Goal: Transaction & Acquisition: Book appointment/travel/reservation

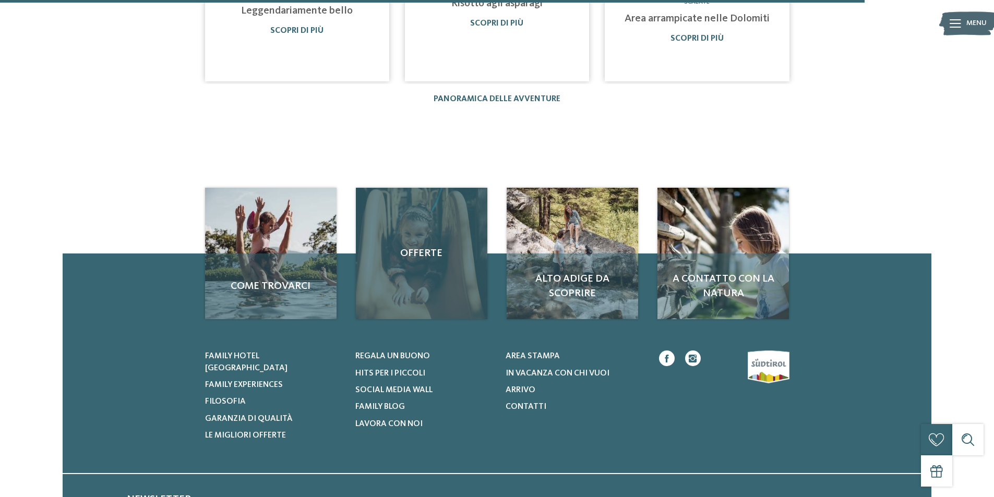
click at [414, 258] on div "Offerte" at bounding box center [421, 253] width 131 height 131
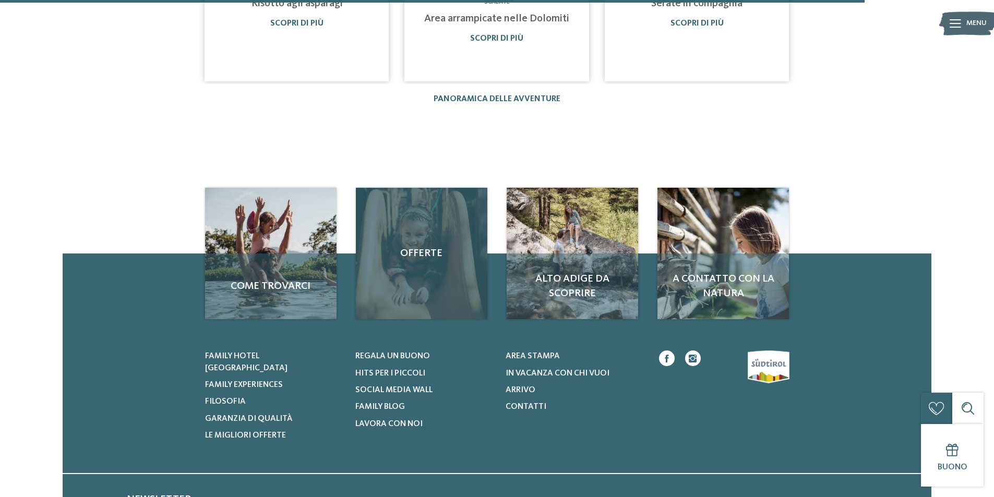
click at [417, 246] on span "Offerte" at bounding box center [421, 253] width 111 height 15
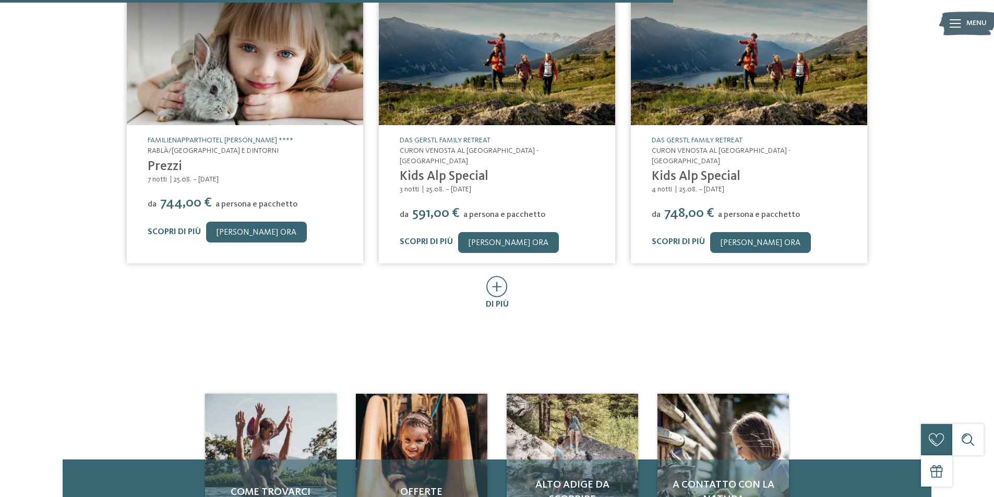
scroll to position [626, 0]
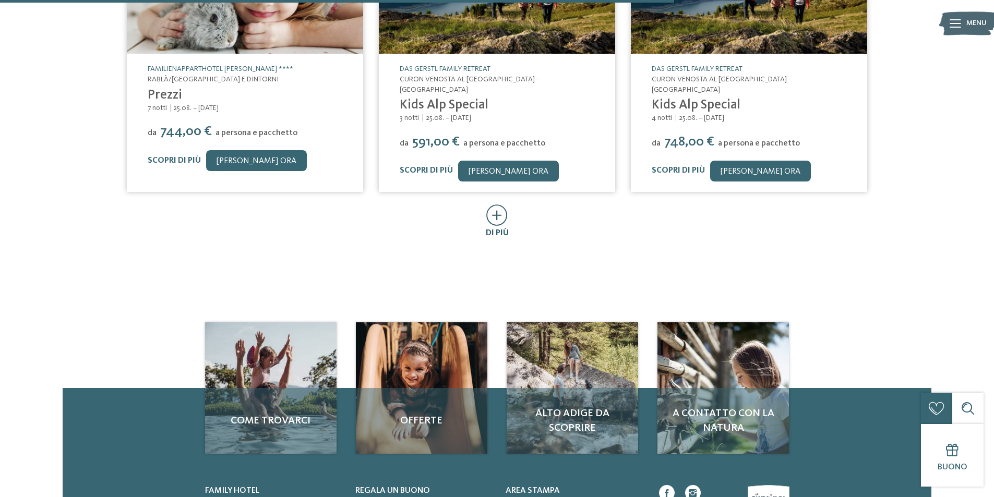
click at [497, 215] on icon at bounding box center [496, 214] width 21 height 21
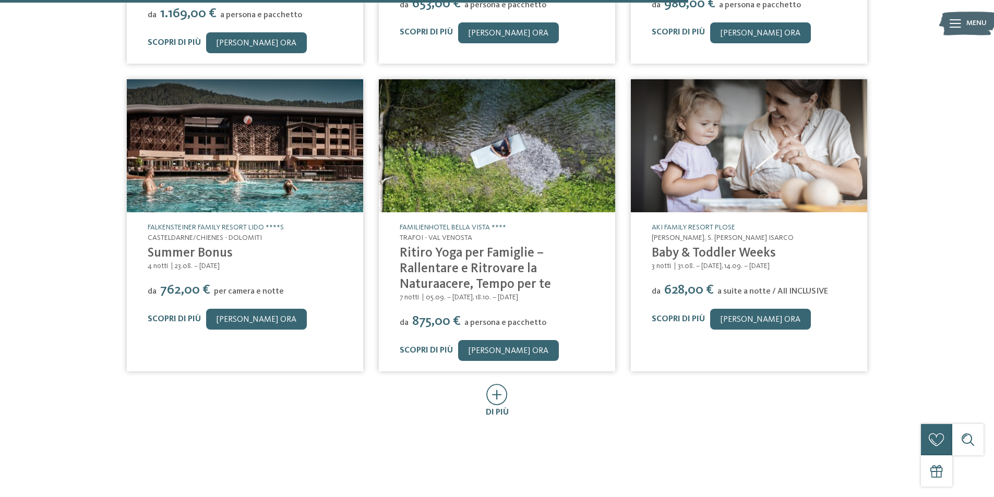
scroll to position [1043, 0]
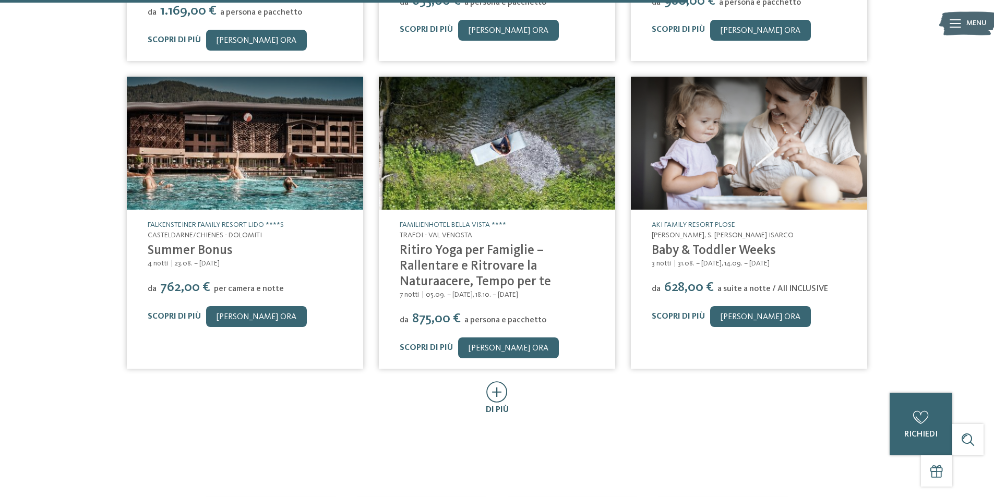
click at [502, 381] on icon at bounding box center [496, 391] width 21 height 21
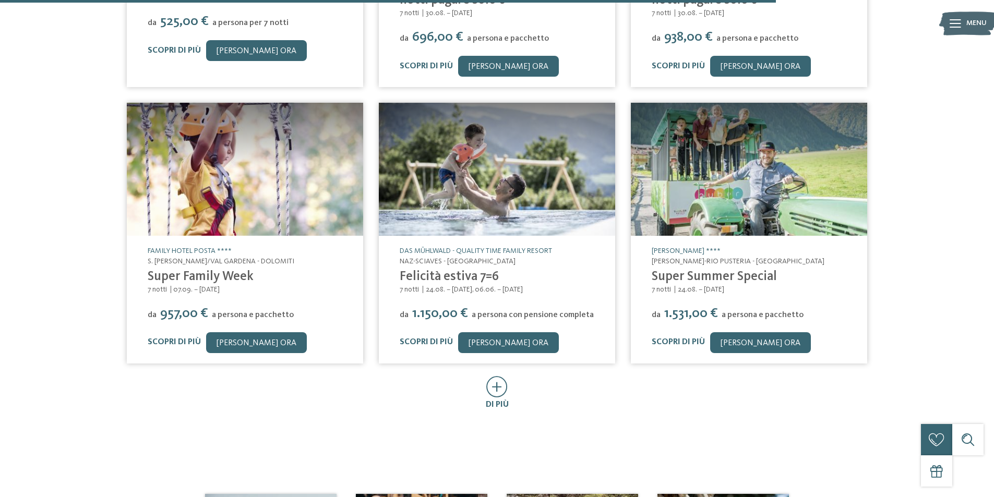
scroll to position [1669, 0]
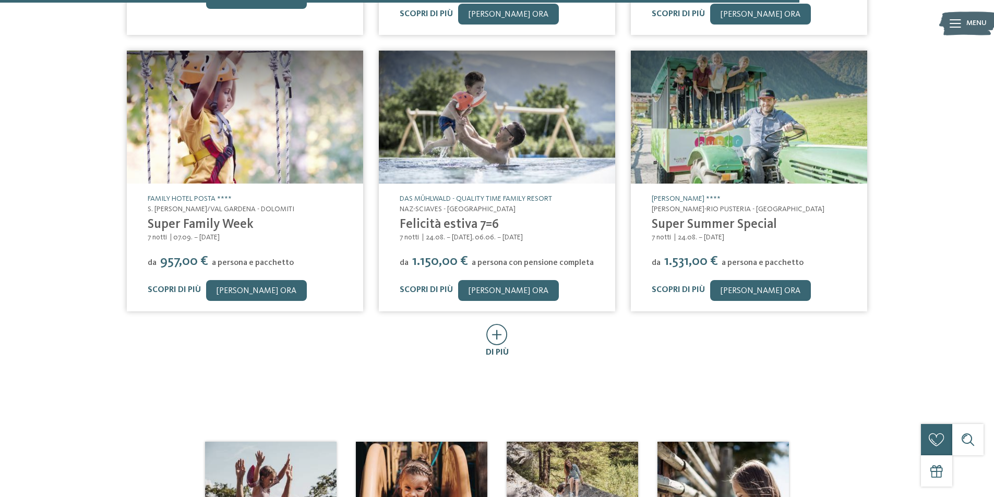
click at [507, 348] on span "di più" at bounding box center [497, 352] width 23 height 8
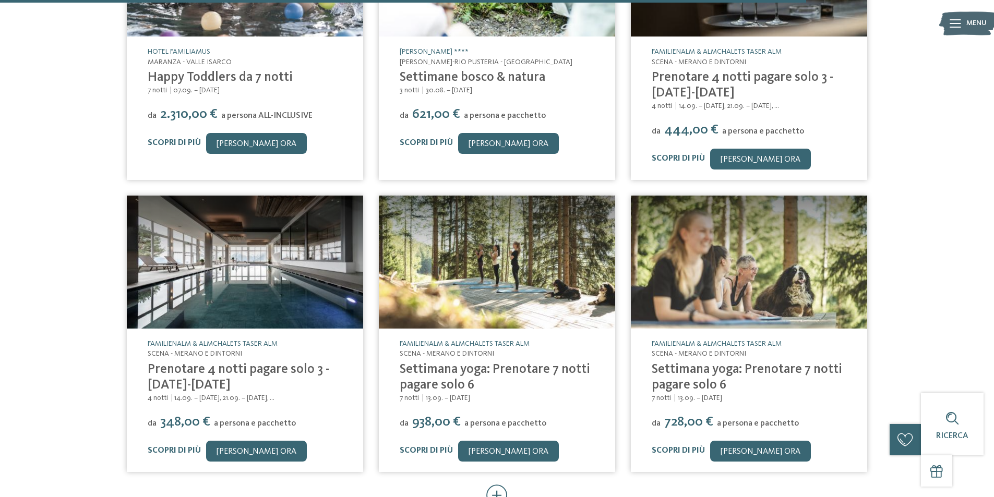
scroll to position [2191, 0]
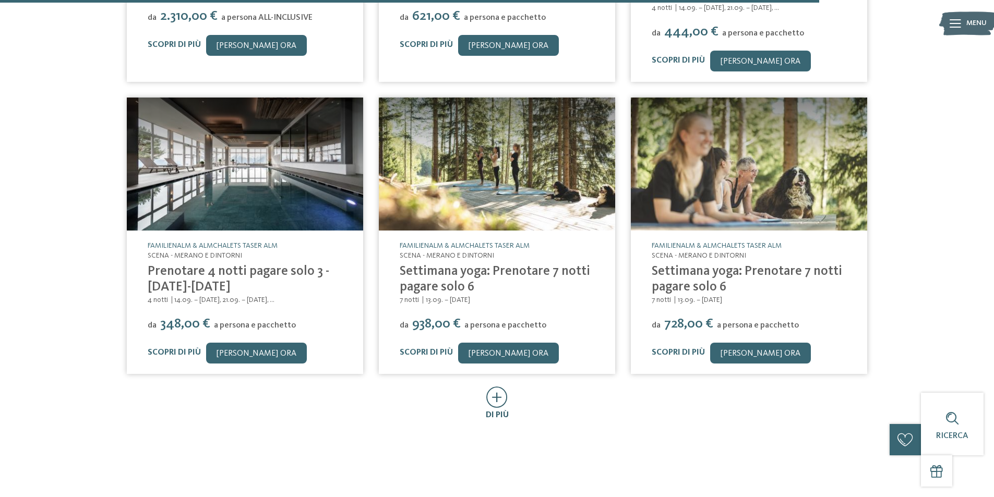
click at [496, 387] on icon at bounding box center [496, 397] width 21 height 21
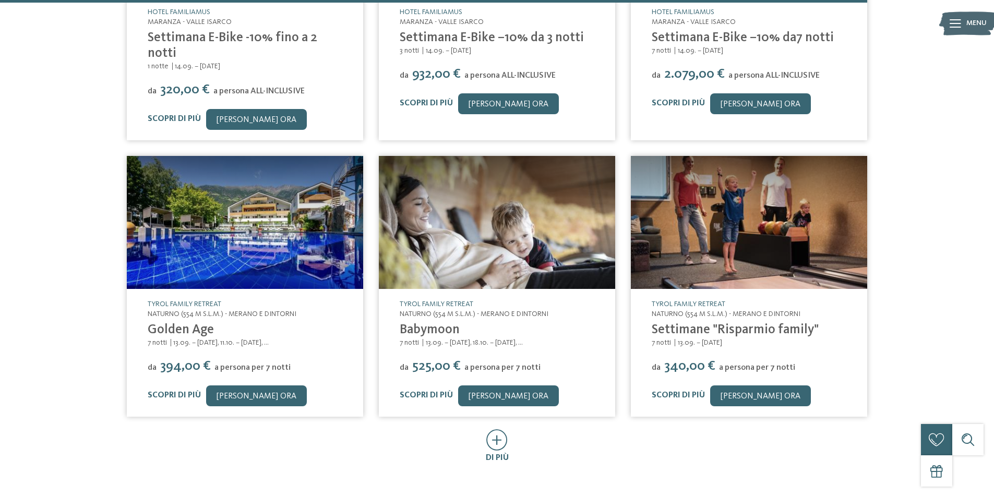
scroll to position [2817, 0]
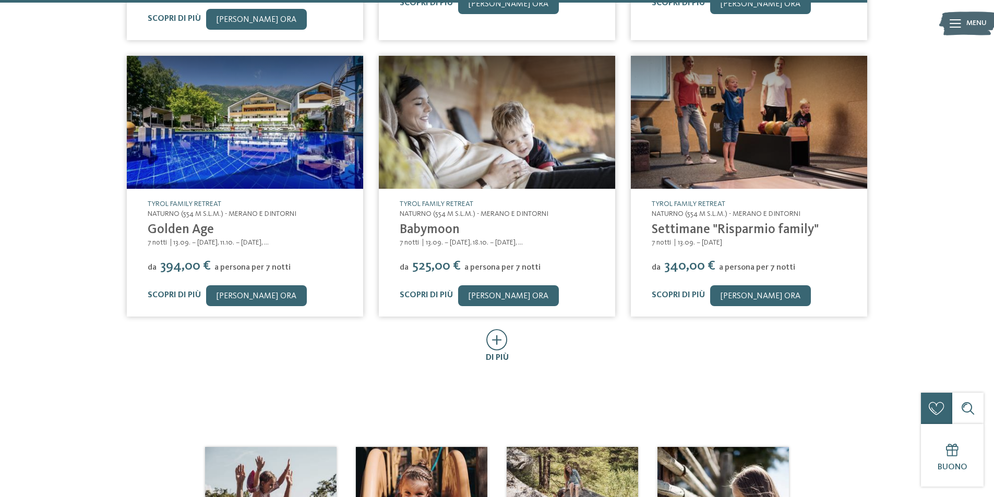
click at [500, 329] on icon at bounding box center [496, 339] width 21 height 21
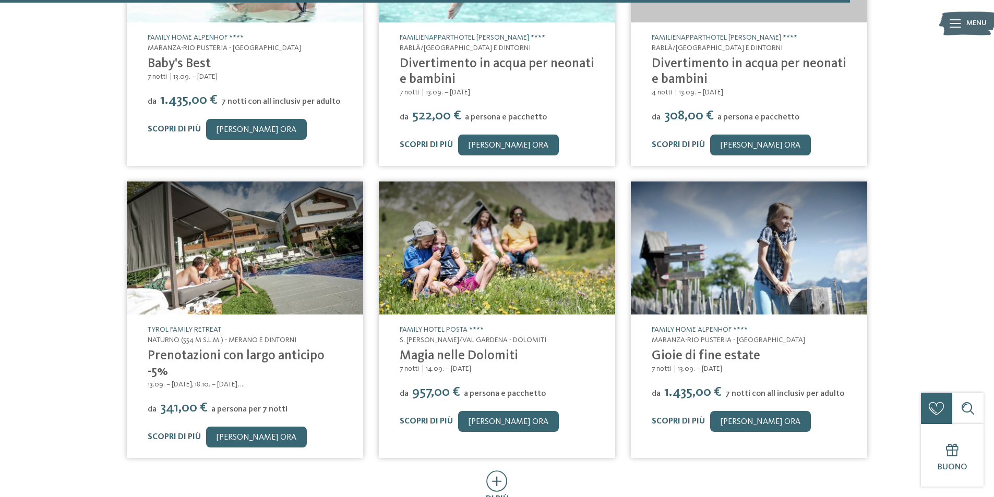
scroll to position [3443, 0]
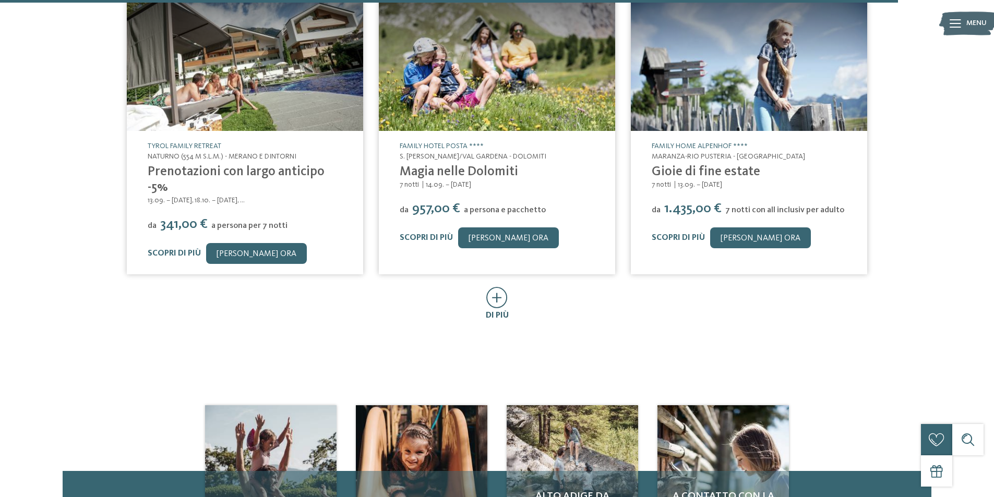
click at [497, 287] on icon at bounding box center [496, 297] width 21 height 21
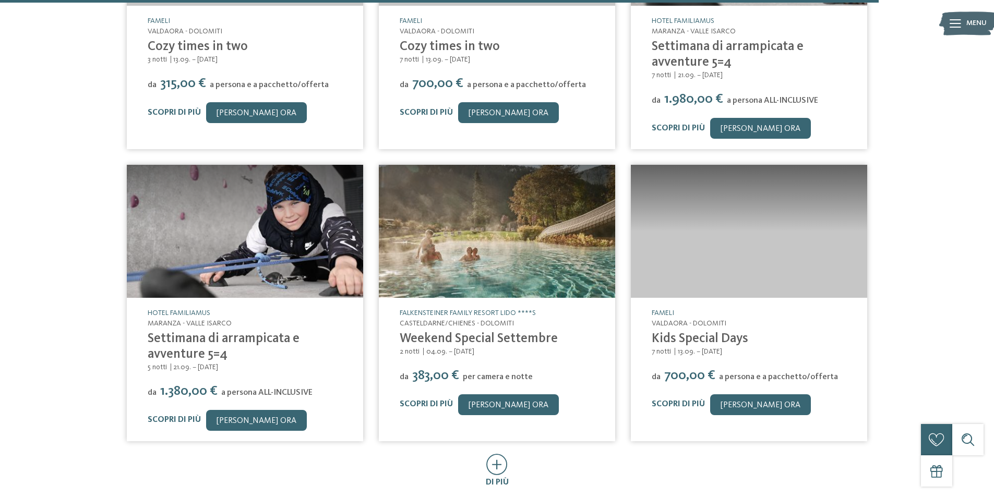
scroll to position [3913, 0]
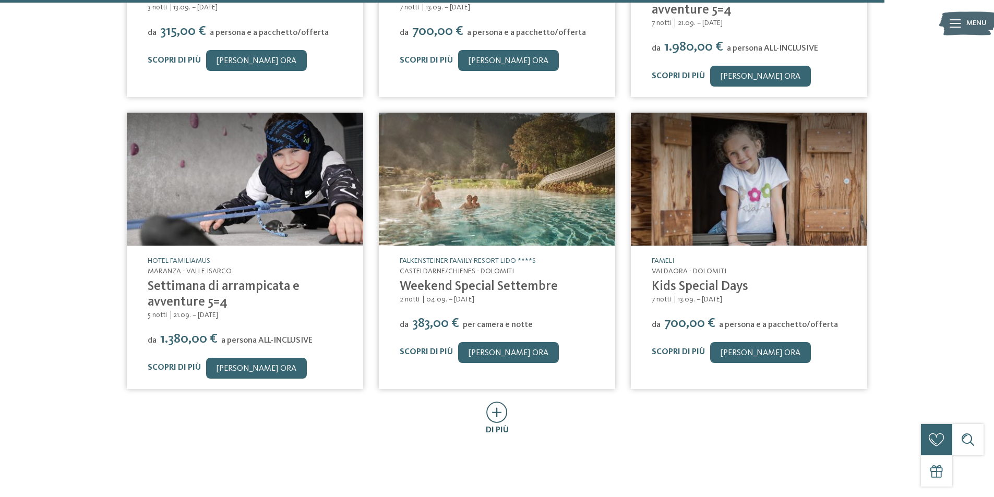
click at [495, 402] on icon at bounding box center [496, 412] width 21 height 21
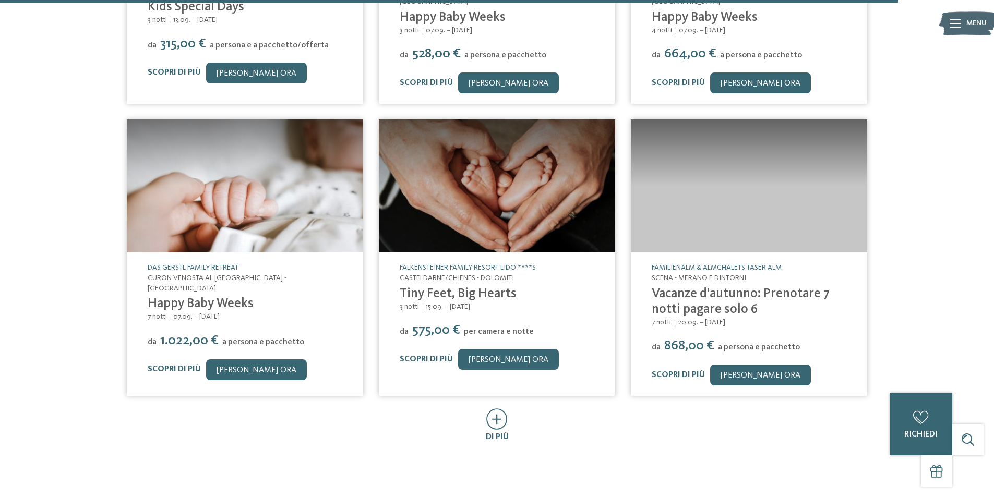
scroll to position [4486, 0]
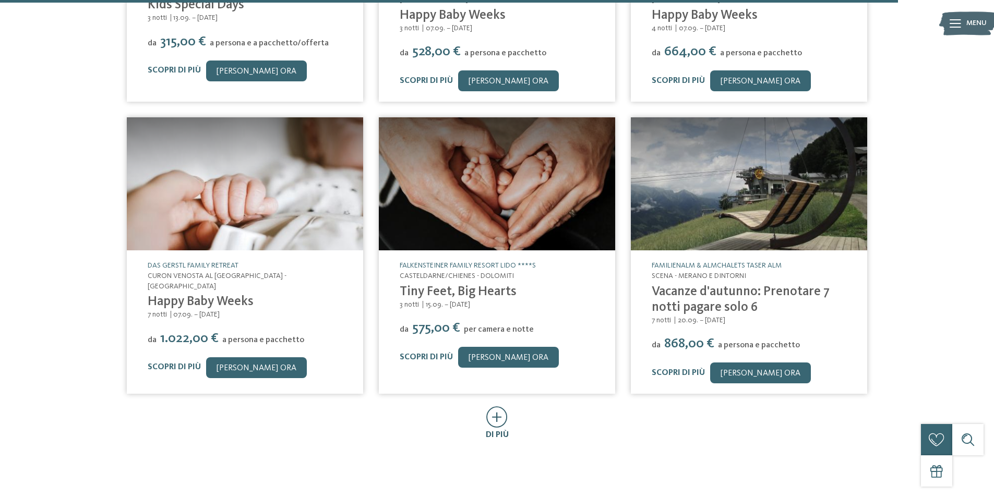
click at [487, 406] on icon at bounding box center [496, 416] width 21 height 21
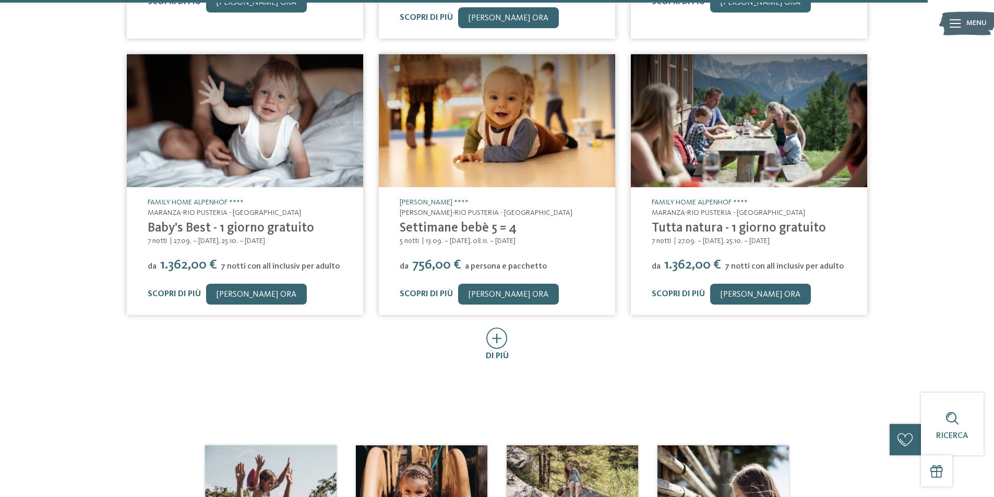
scroll to position [5165, 0]
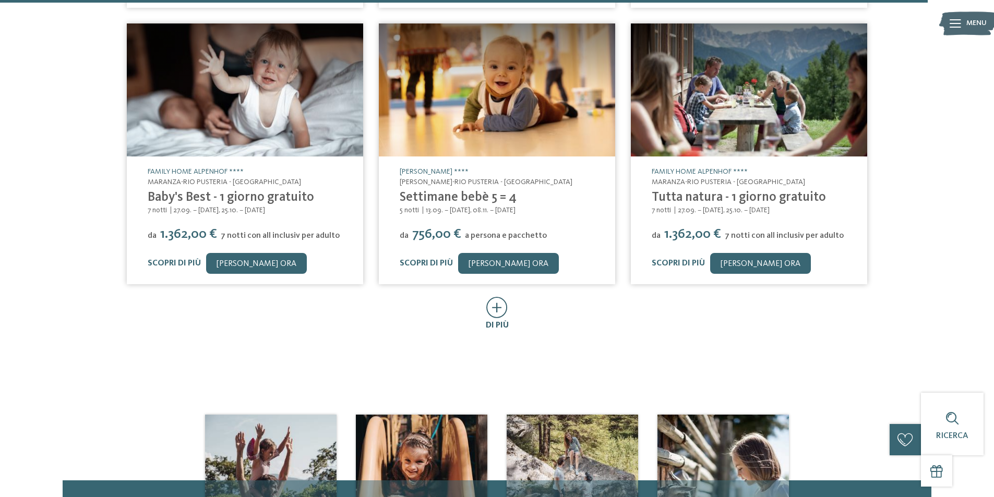
click at [500, 297] on icon at bounding box center [496, 307] width 21 height 21
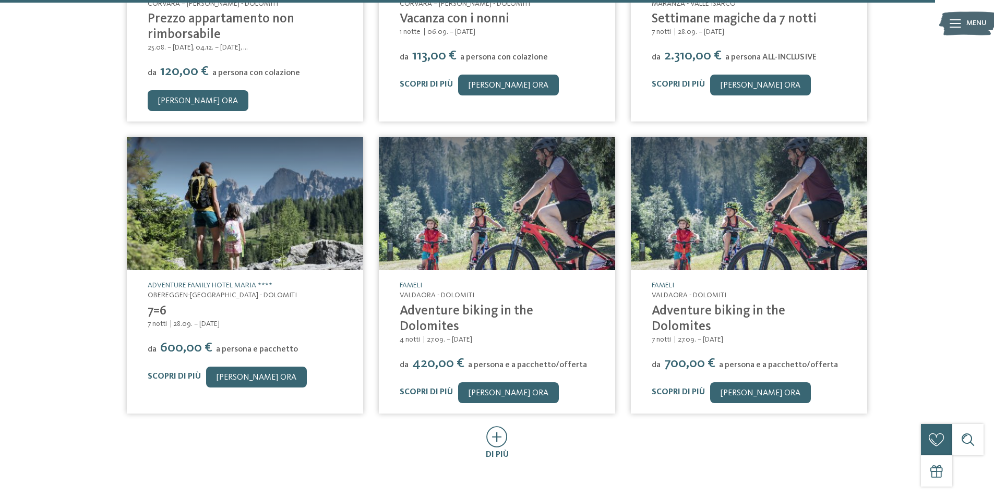
scroll to position [5738, 0]
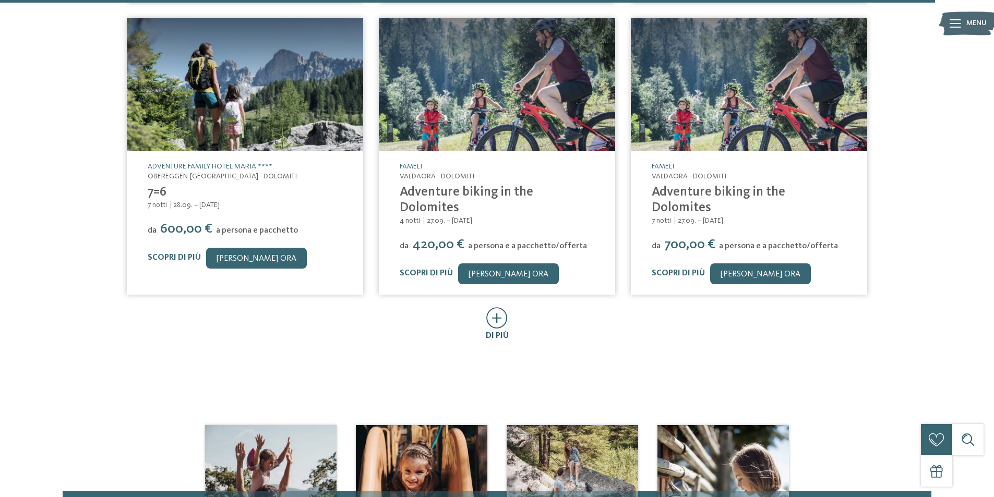
click at [502, 307] on icon at bounding box center [496, 317] width 21 height 21
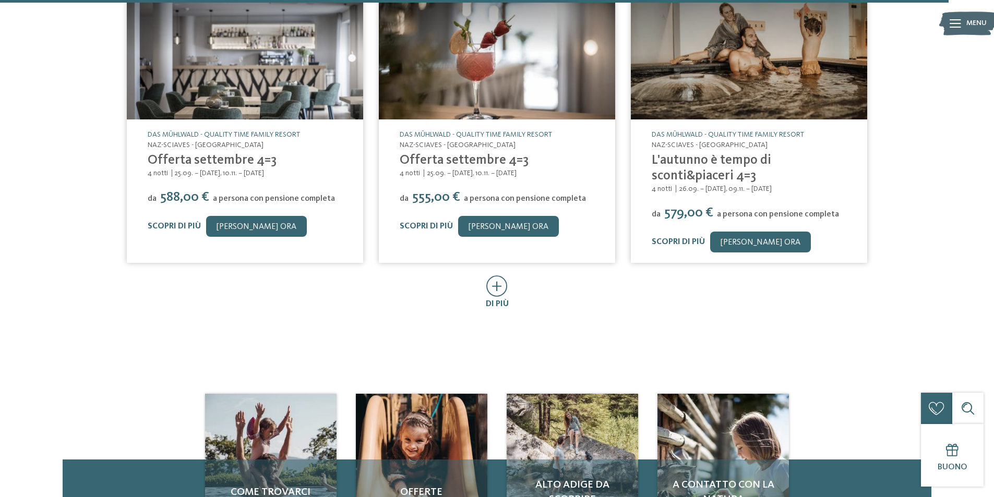
scroll to position [6364, 0]
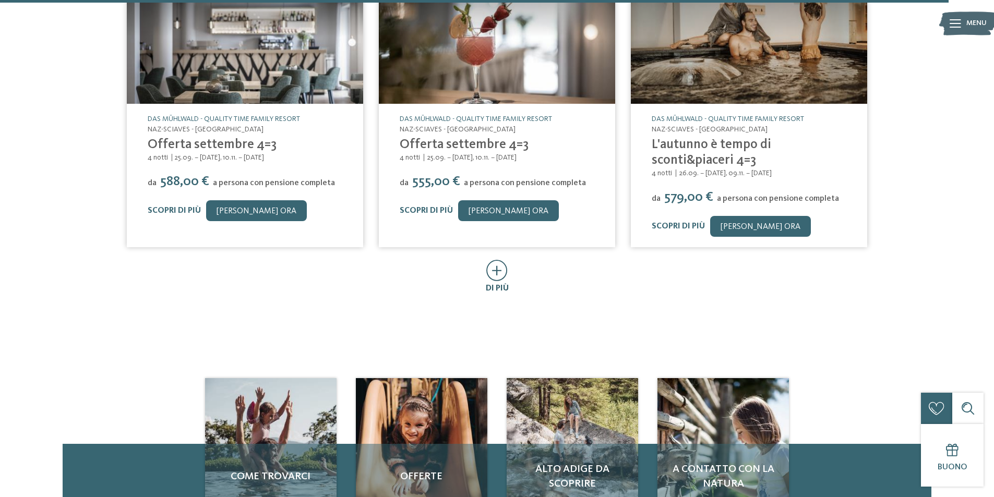
click at [504, 260] on icon at bounding box center [496, 270] width 21 height 21
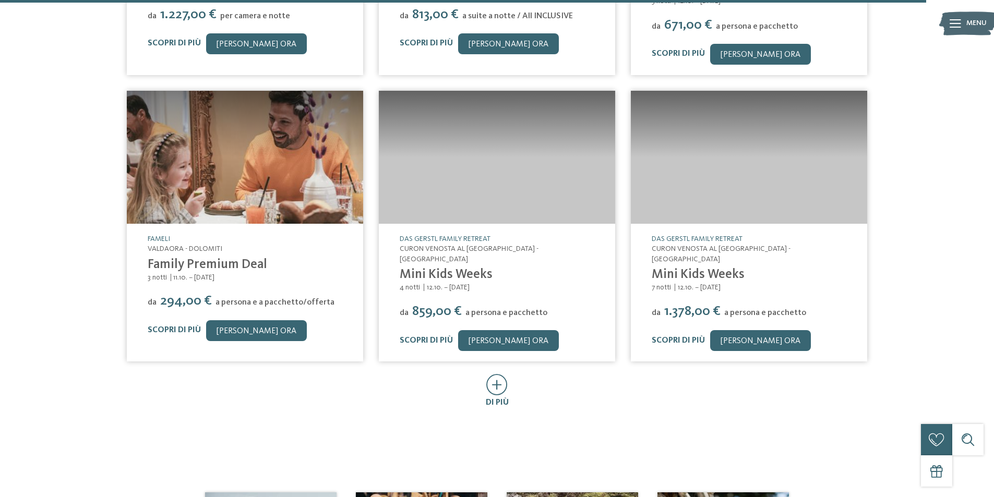
scroll to position [6938, 0]
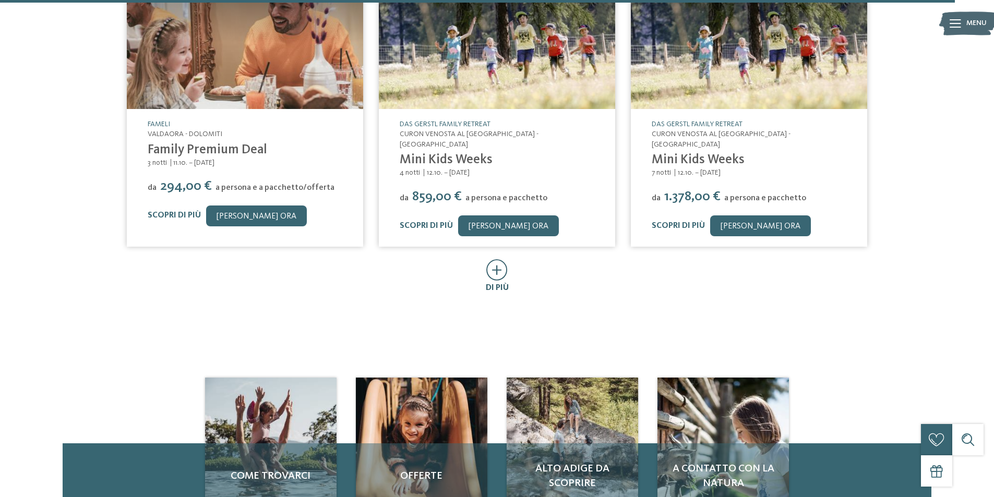
click at [499, 259] on icon at bounding box center [496, 269] width 21 height 21
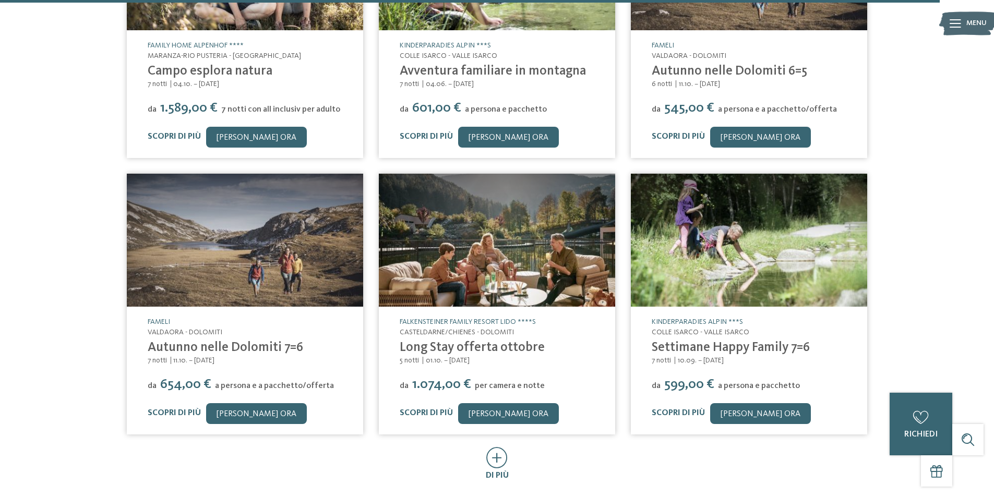
scroll to position [7460, 0]
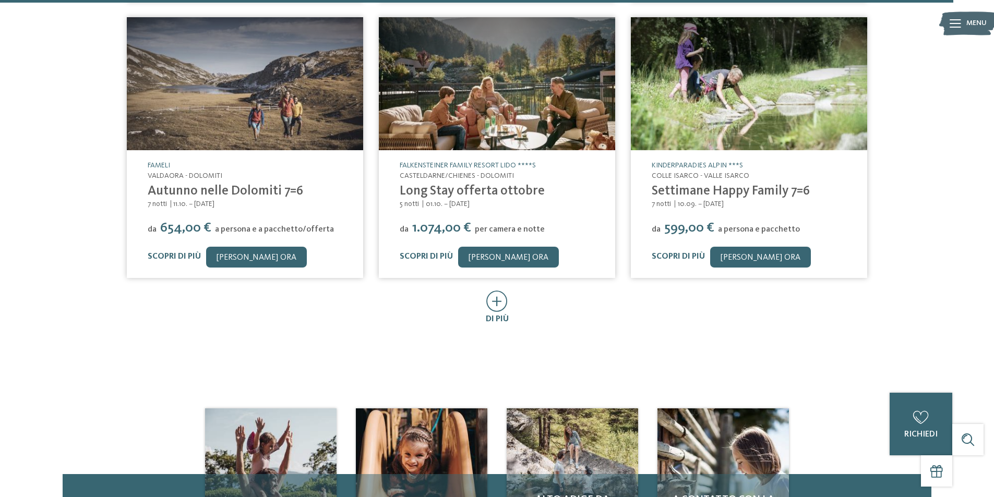
click at [501, 291] on icon at bounding box center [496, 301] width 21 height 21
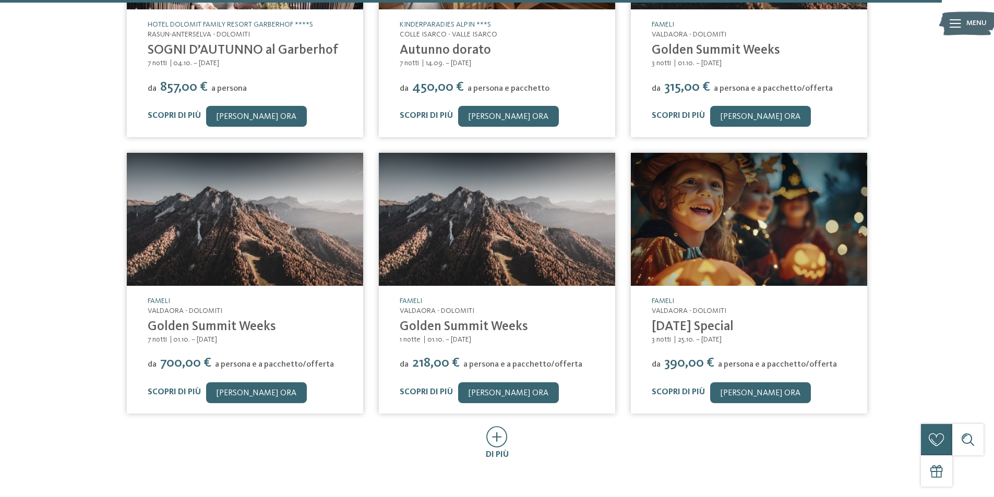
scroll to position [8034, 0]
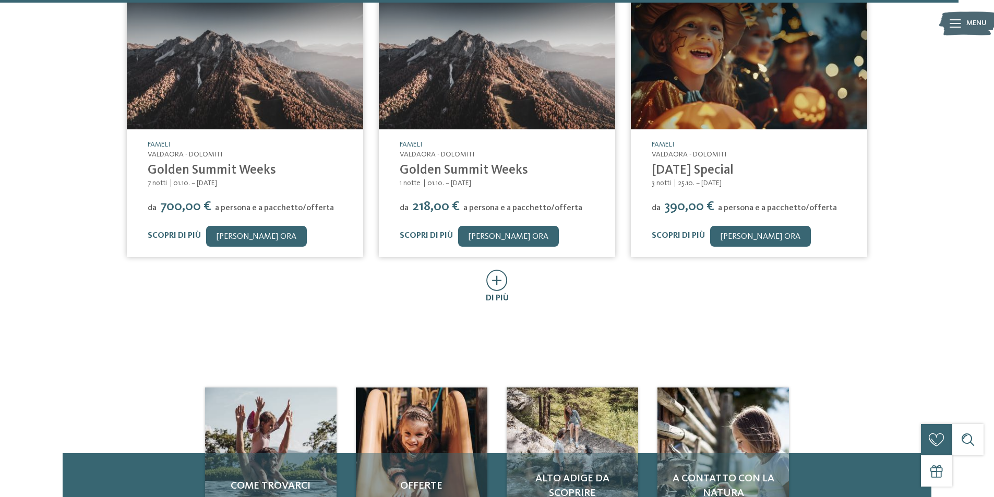
click at [506, 270] on icon at bounding box center [496, 280] width 21 height 21
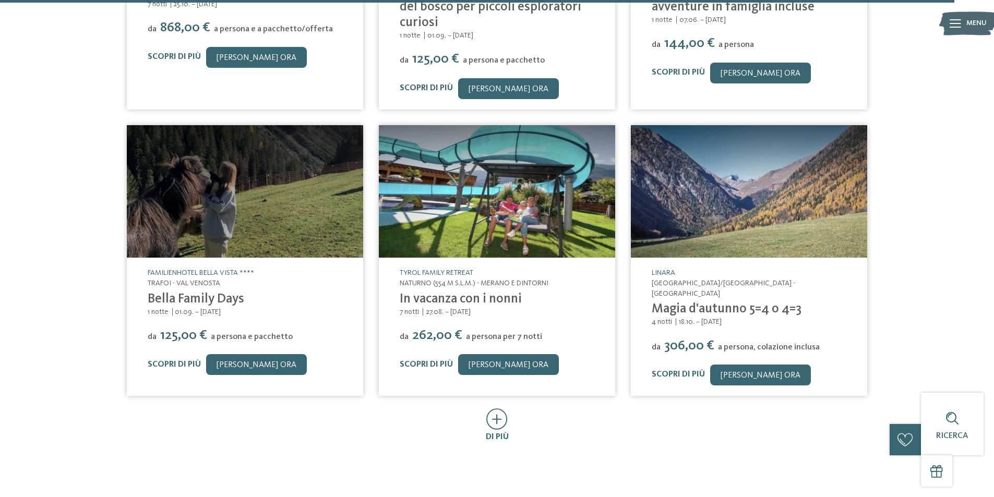
scroll to position [8555, 0]
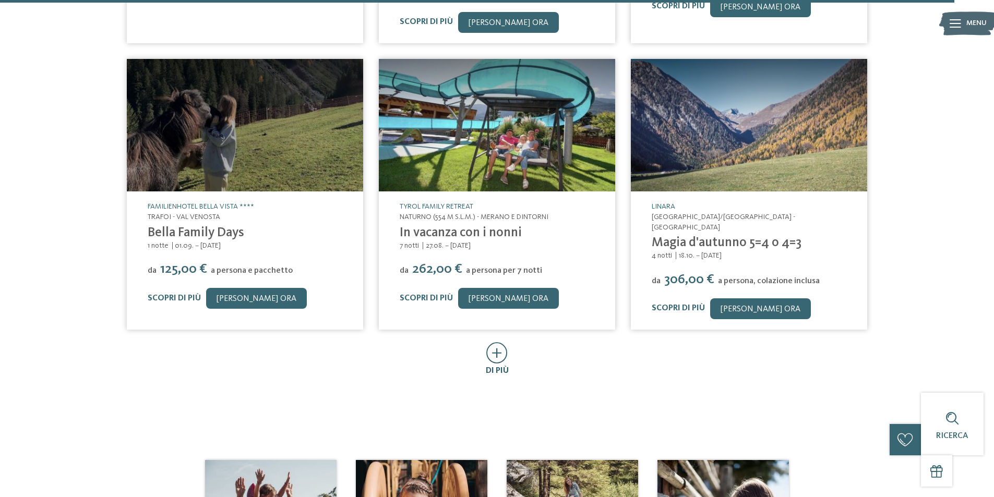
click at [492, 342] on icon at bounding box center [496, 352] width 21 height 21
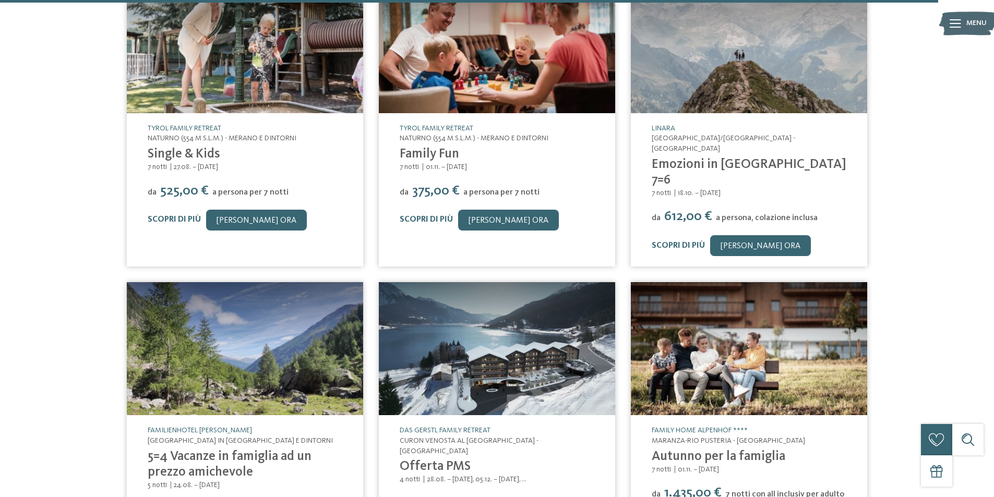
scroll to position [9129, 0]
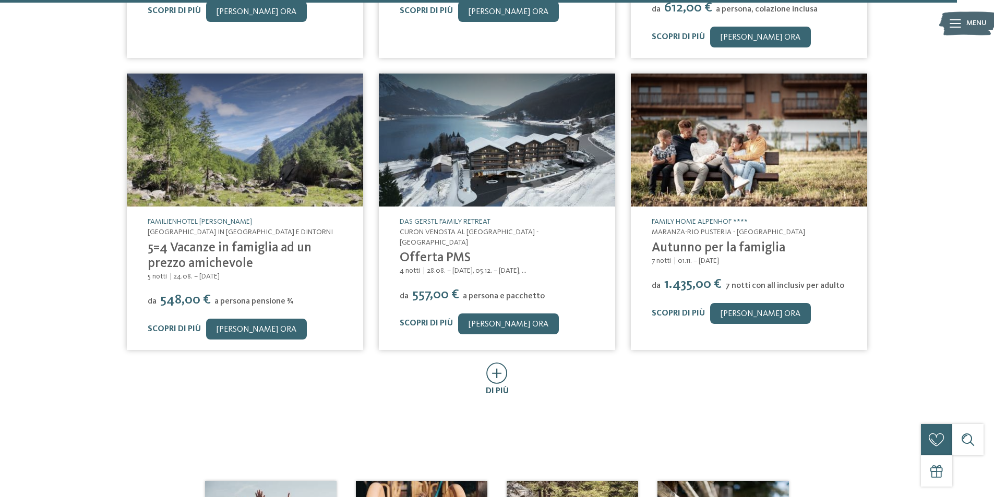
click at [498, 363] on icon at bounding box center [496, 373] width 21 height 21
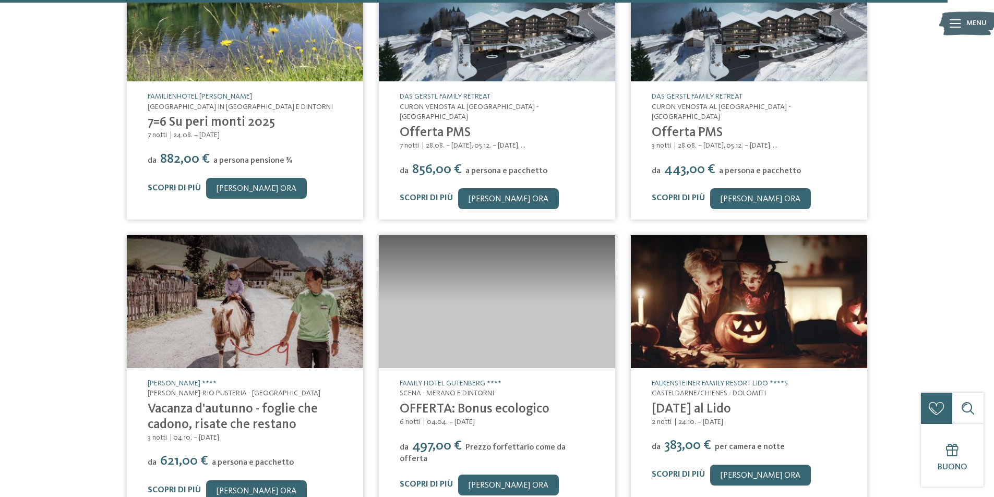
scroll to position [9703, 0]
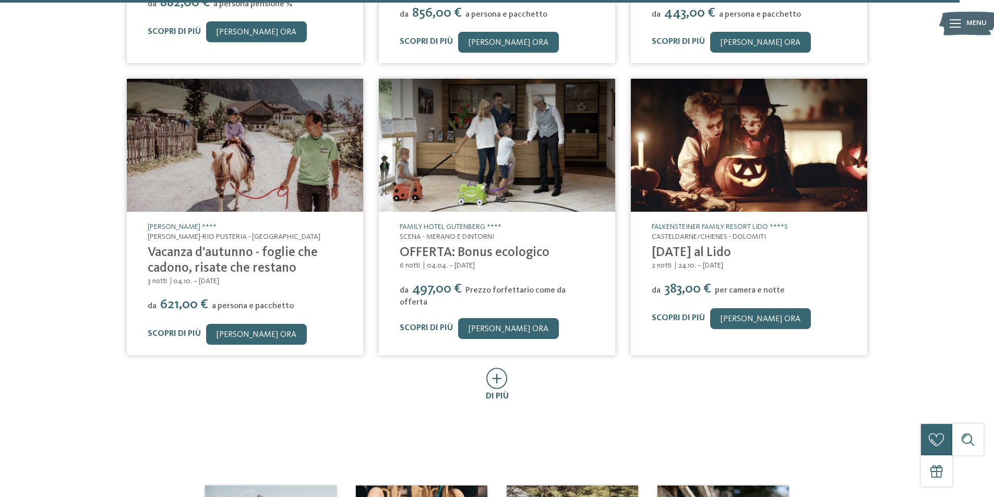
click at [494, 368] on icon at bounding box center [496, 378] width 21 height 21
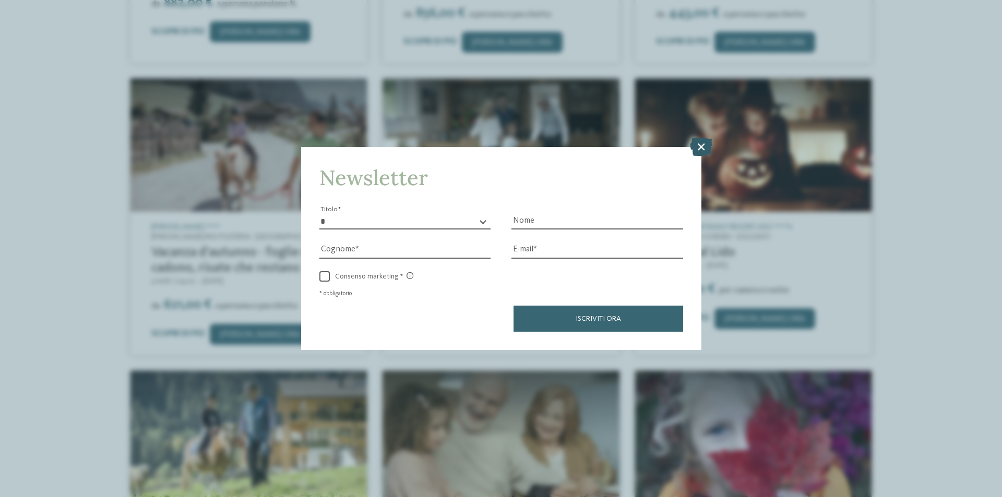
click at [703, 151] on icon at bounding box center [701, 147] width 22 height 18
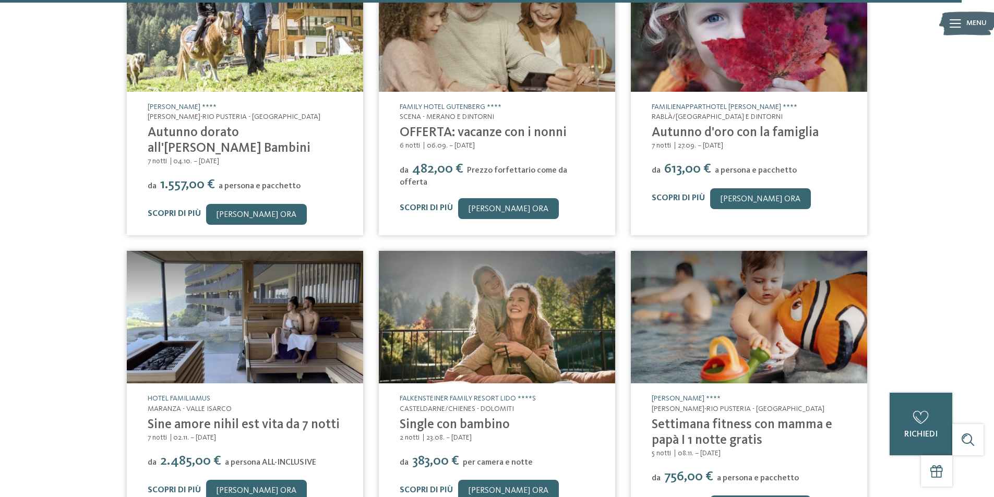
scroll to position [10277, 0]
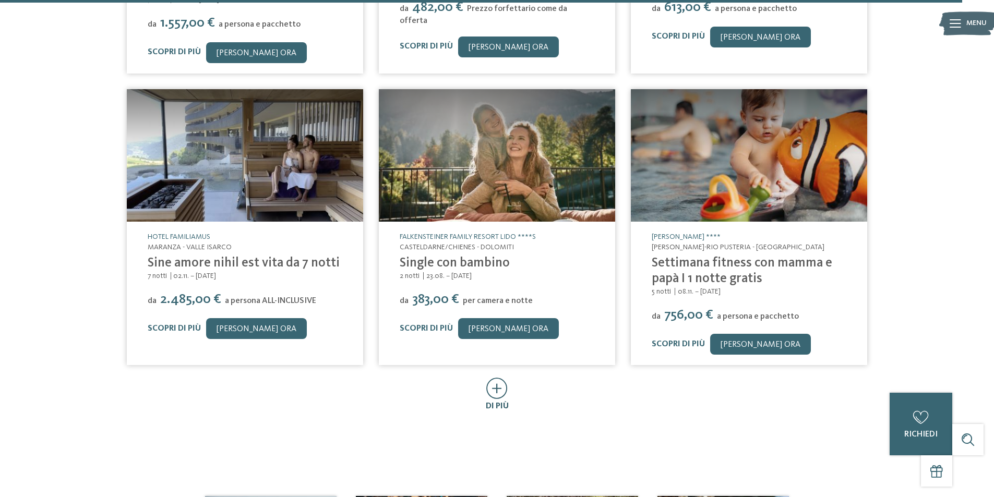
click at [506, 378] on icon at bounding box center [496, 388] width 21 height 21
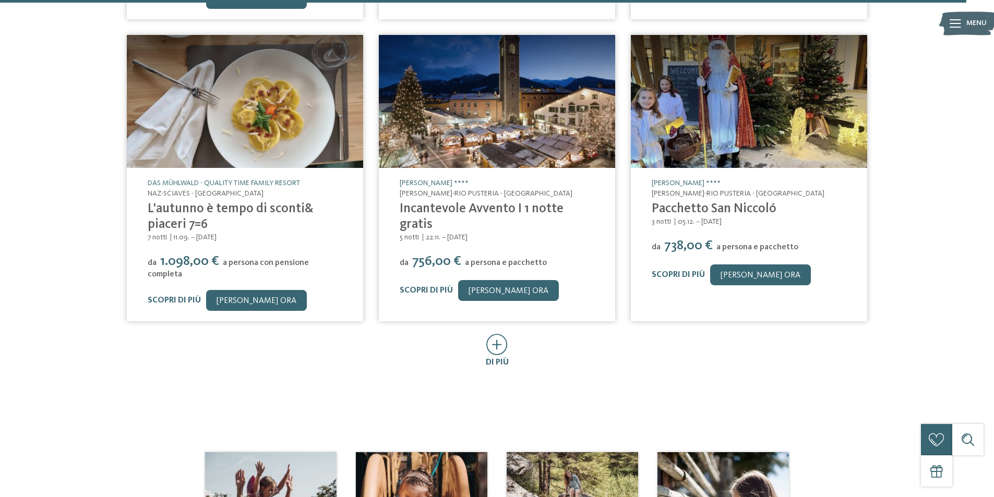
scroll to position [10903, 0]
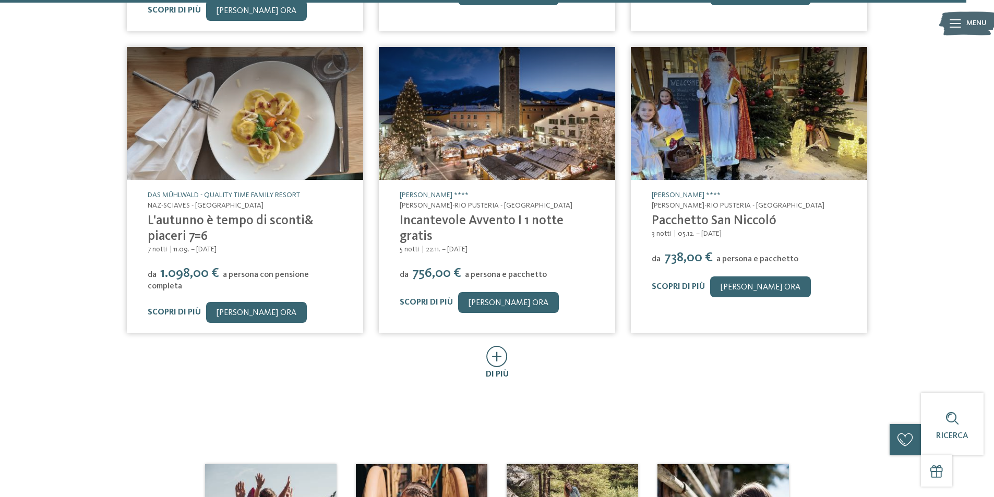
click at [495, 346] on icon at bounding box center [496, 356] width 21 height 21
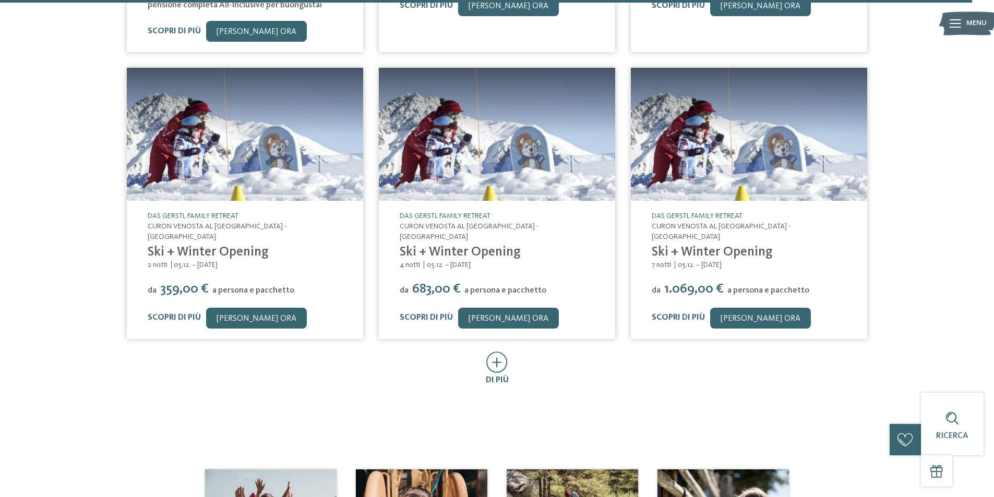
scroll to position [11529, 0]
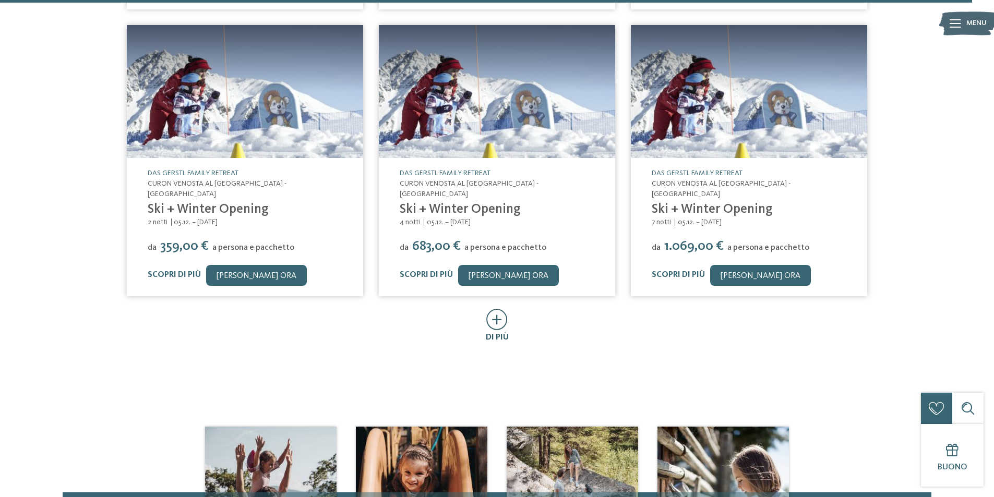
click at [493, 309] on icon at bounding box center [496, 319] width 21 height 21
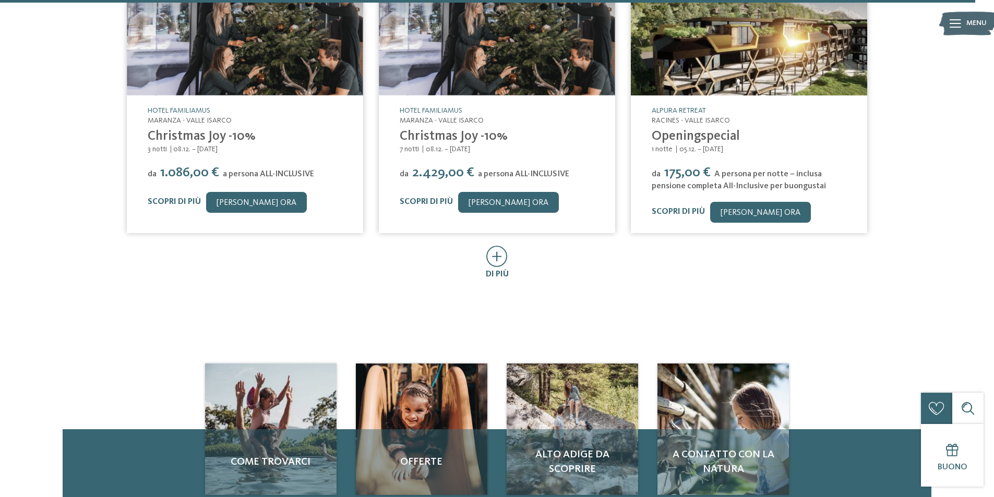
scroll to position [12051, 0]
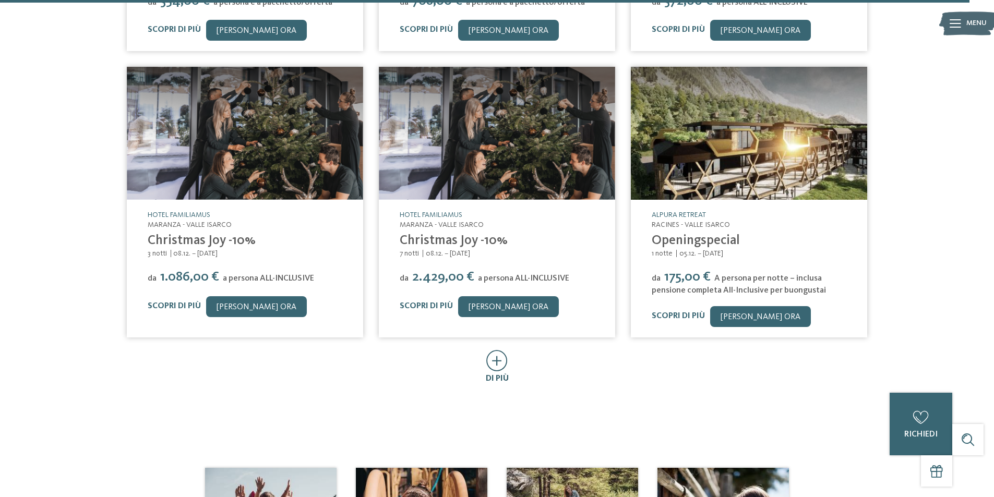
click at [501, 350] on icon at bounding box center [496, 360] width 21 height 21
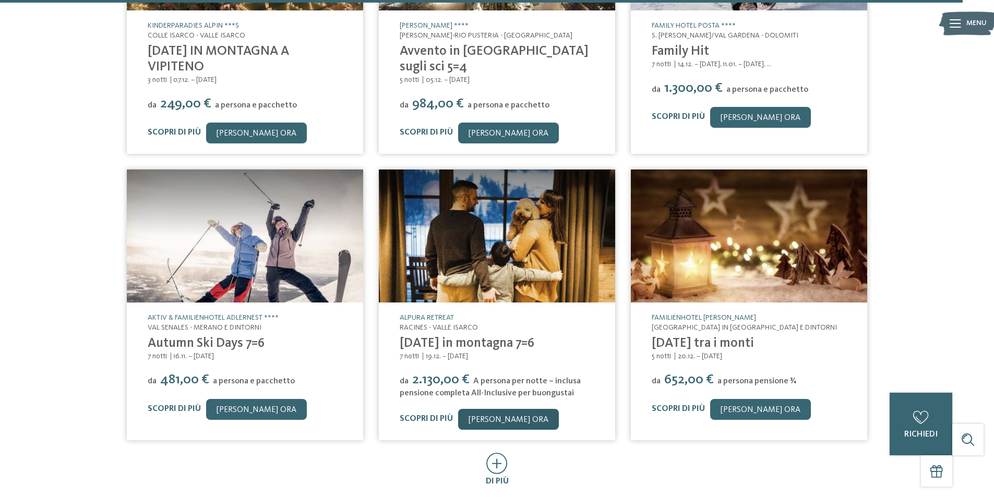
scroll to position [12520, 0]
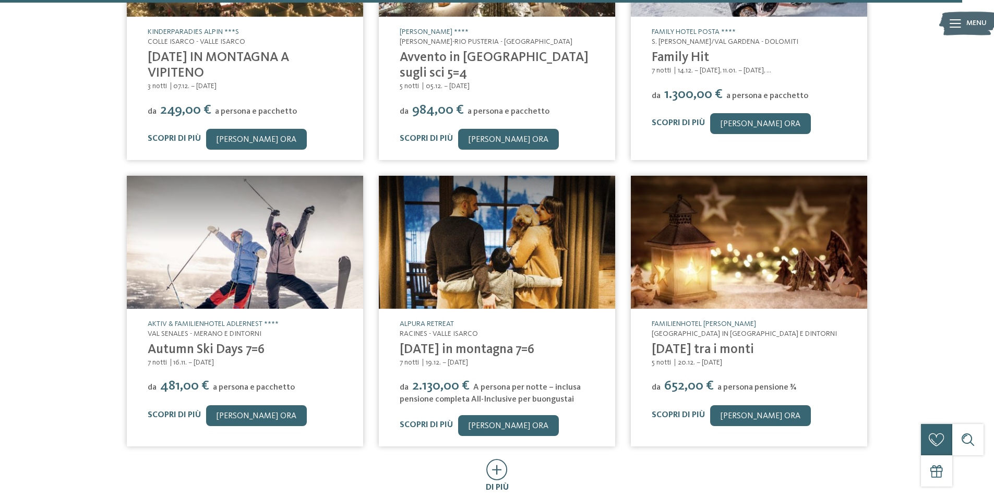
click at [492, 459] on icon at bounding box center [496, 469] width 21 height 21
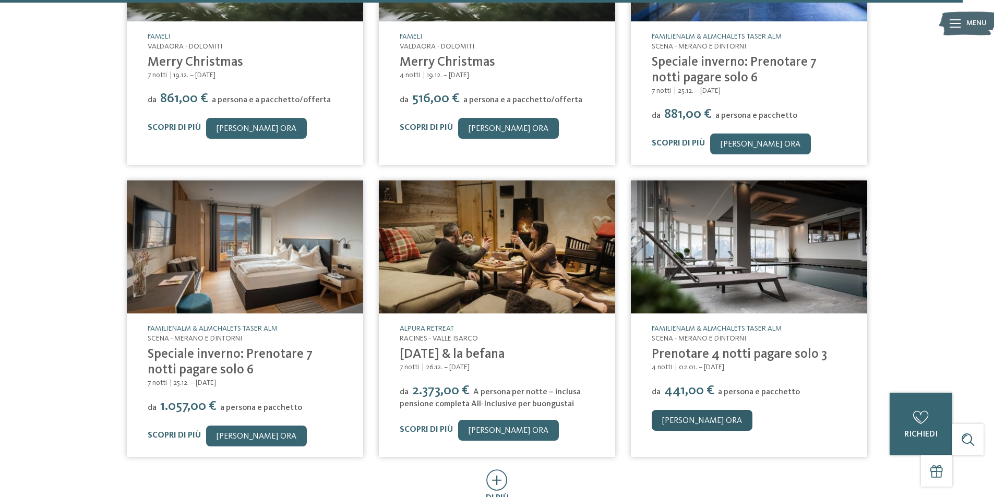
scroll to position [13042, 0]
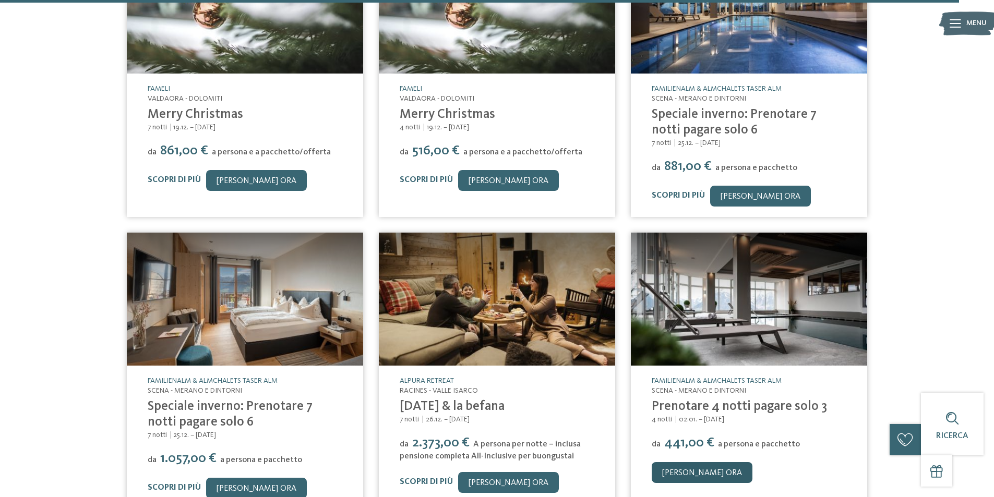
click at [676, 462] on link "[PERSON_NAME] ora" at bounding box center [702, 472] width 101 height 21
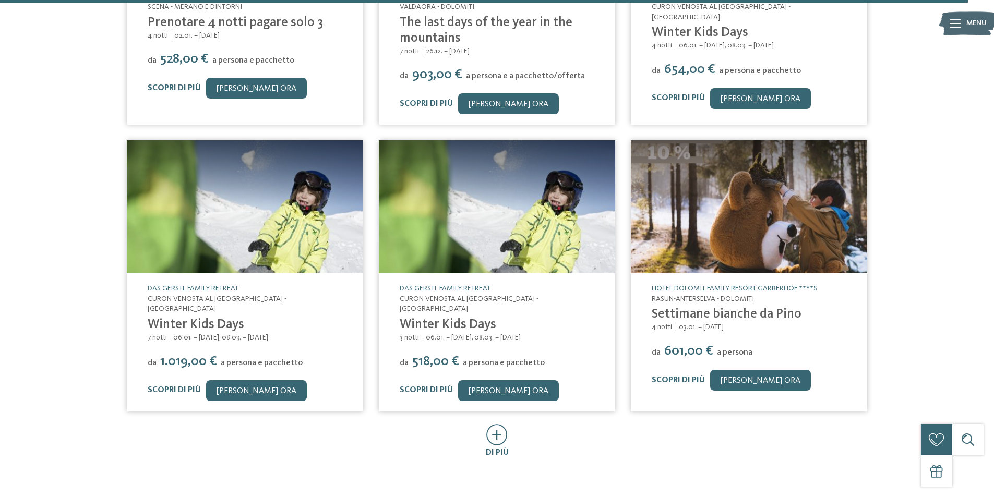
scroll to position [13720, 0]
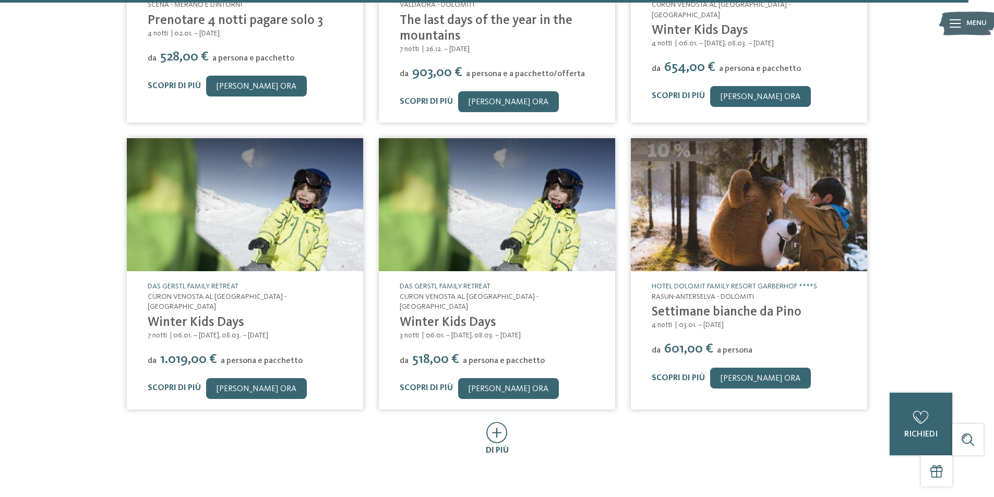
click at [498, 422] on icon at bounding box center [496, 432] width 21 height 21
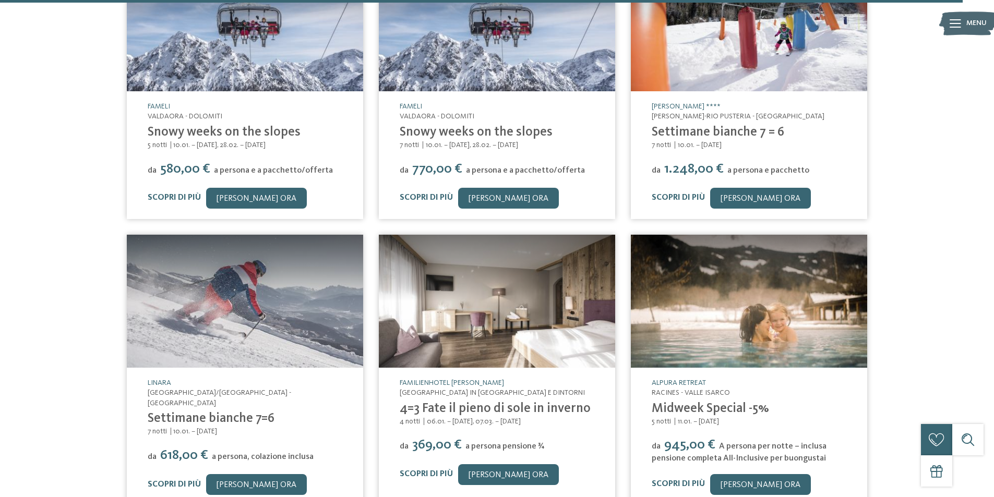
scroll to position [14190, 0]
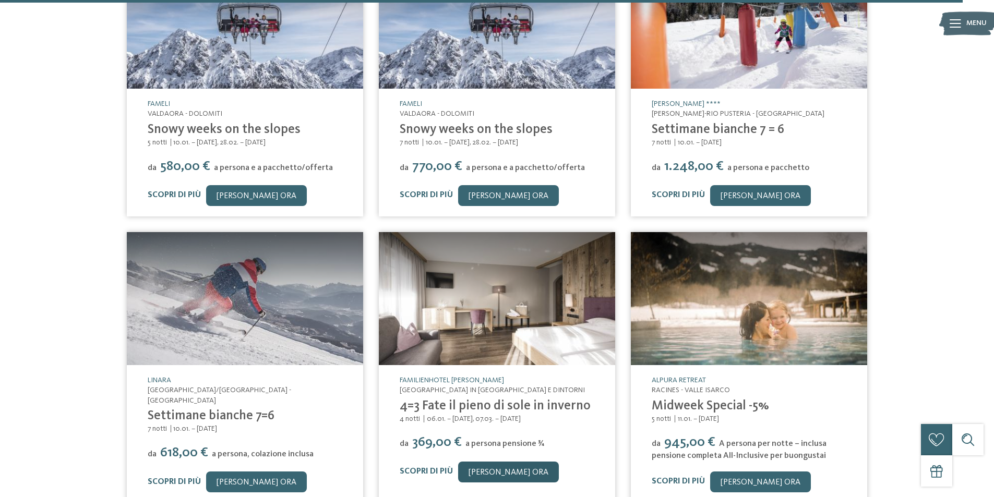
click at [508, 462] on link "[PERSON_NAME] ora" at bounding box center [508, 472] width 101 height 21
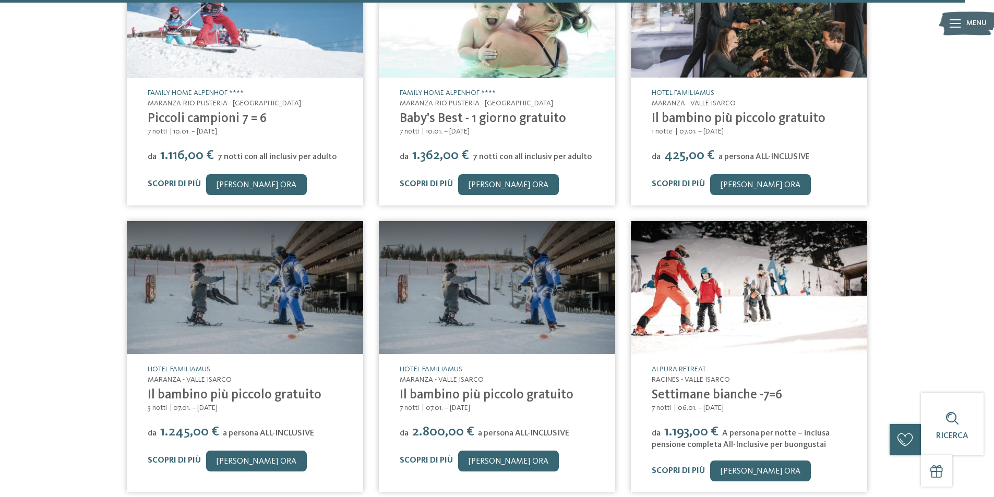
scroll to position [14816, 0]
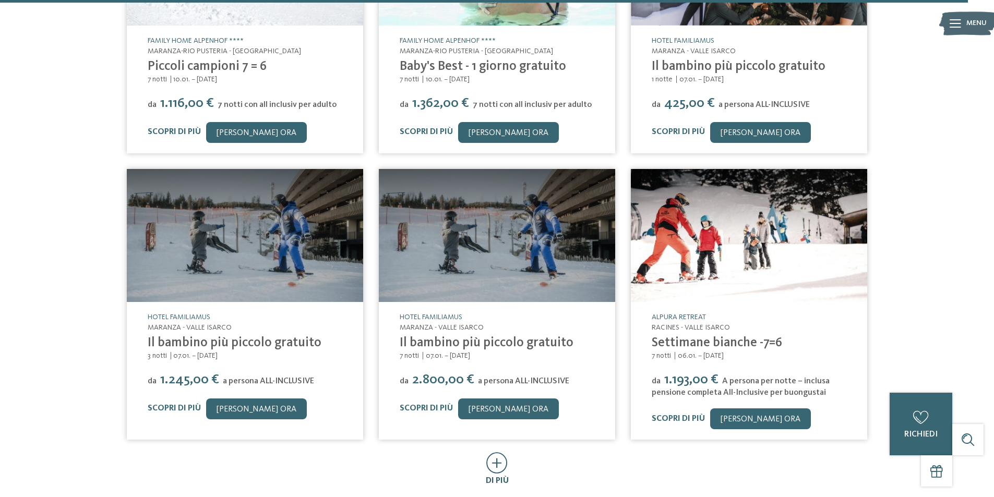
click at [501, 452] on icon at bounding box center [496, 462] width 21 height 21
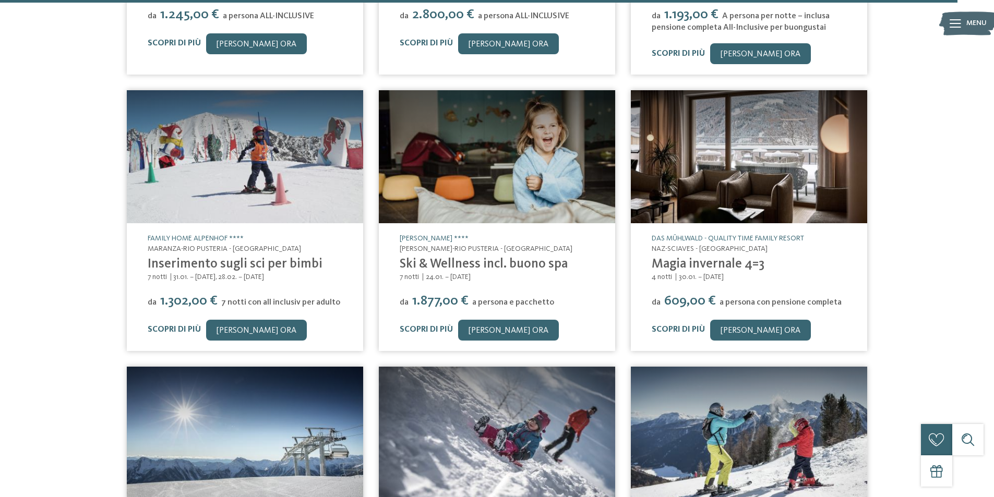
scroll to position [15233, 0]
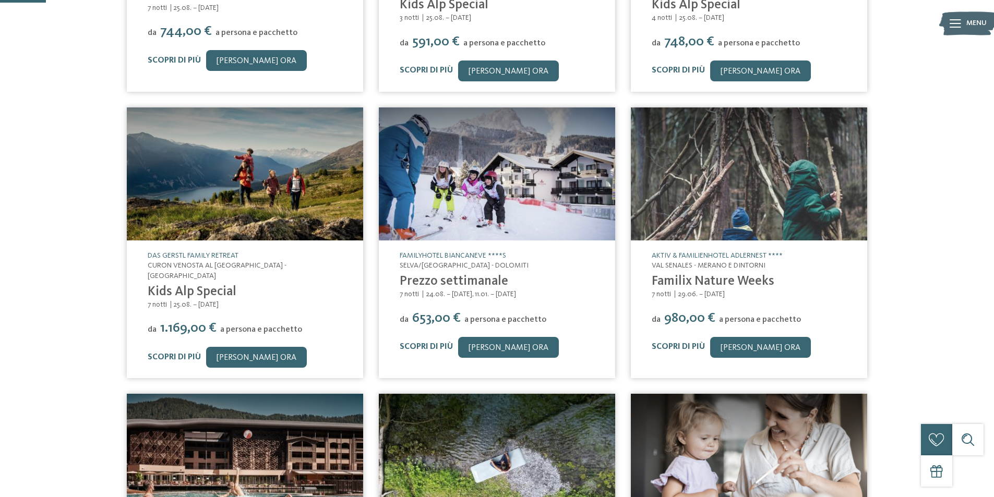
scroll to position [0, 0]
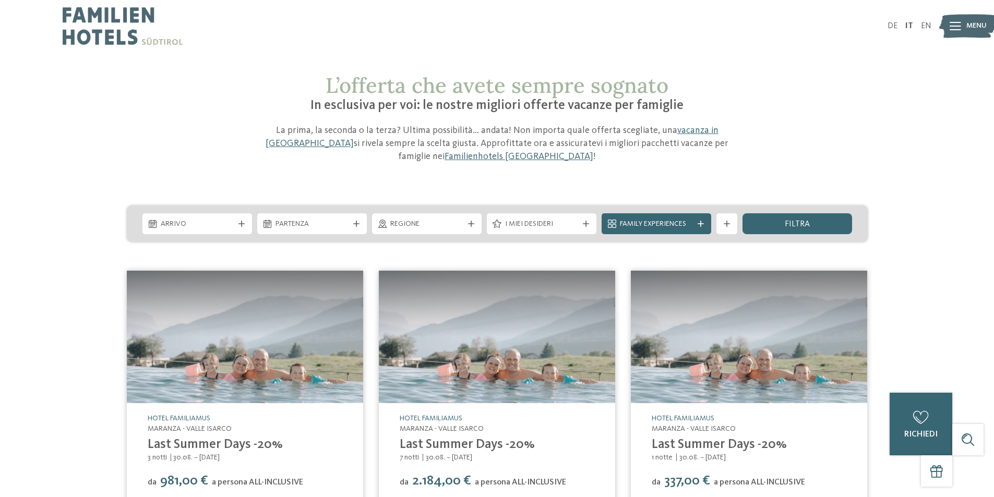
click at [957, 26] on icon at bounding box center [954, 26] width 11 height 8
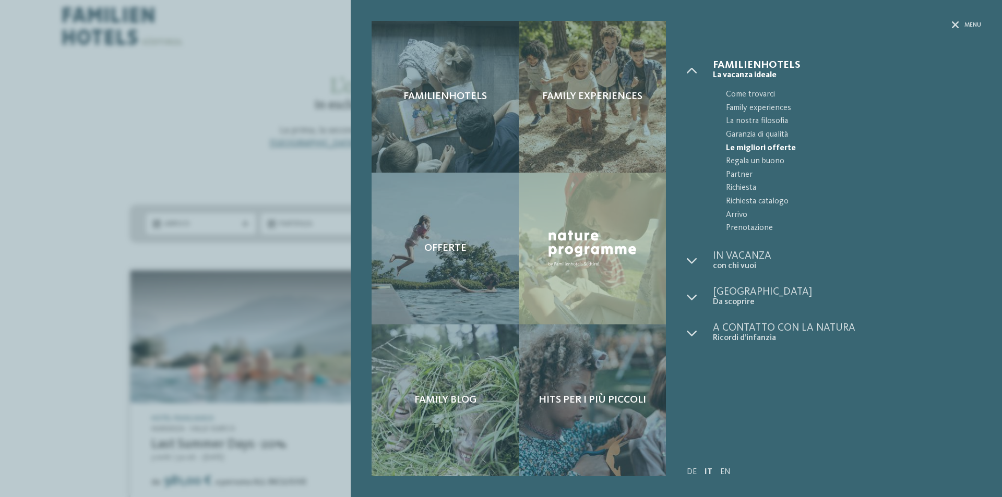
click at [973, 18] on div "Familienhotels Family experiences" at bounding box center [676, 248] width 651 height 497
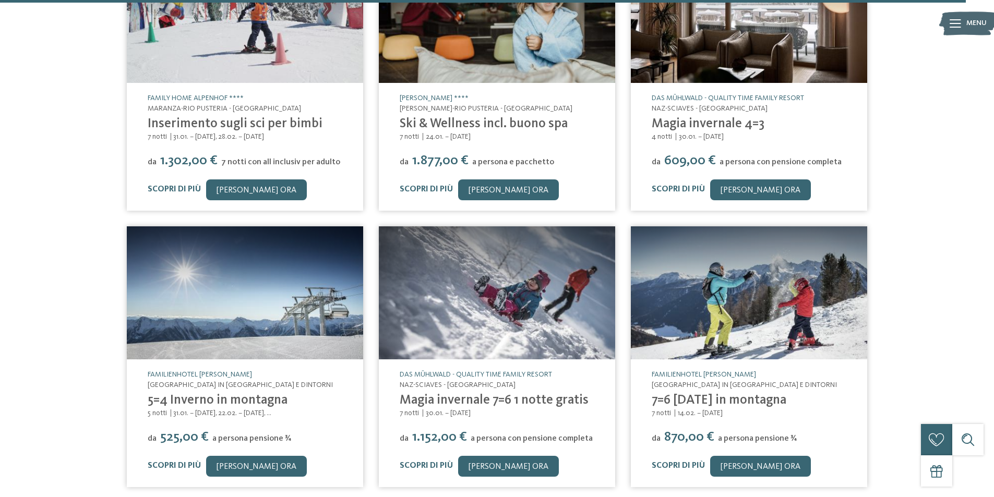
scroll to position [15294, 0]
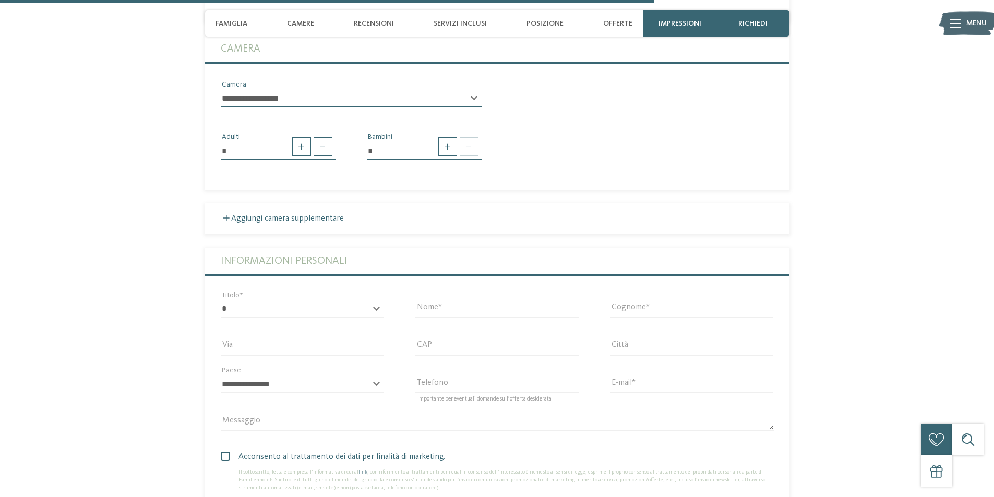
scroll to position [2591, 0]
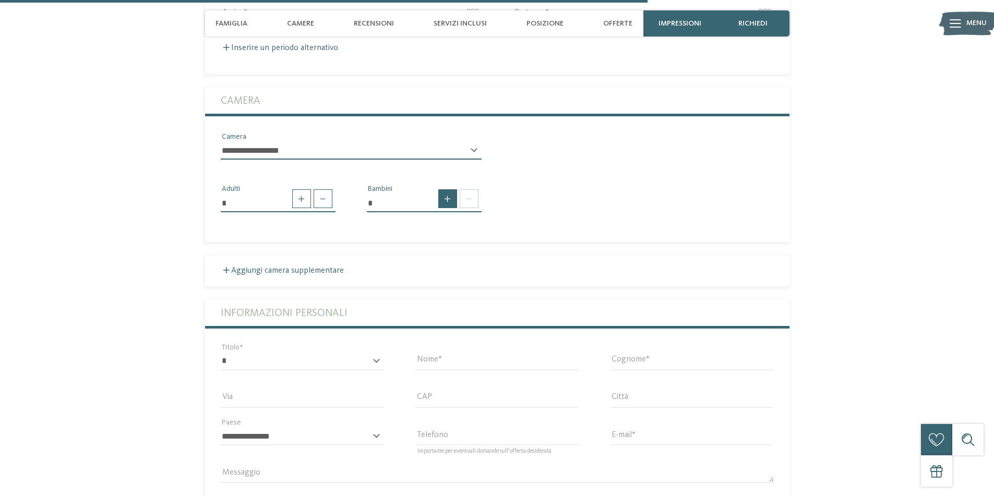
click at [441, 191] on span at bounding box center [447, 198] width 19 height 19
type input "*"
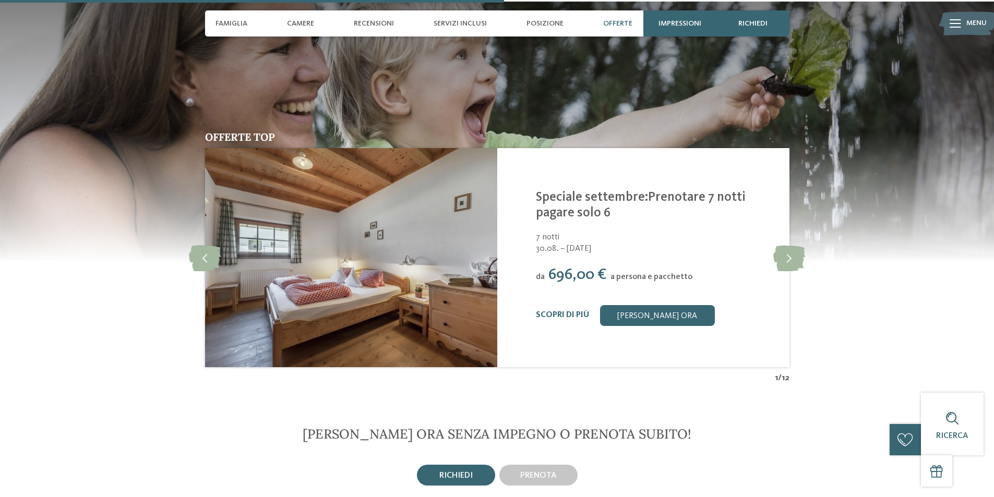
scroll to position [2017, 0]
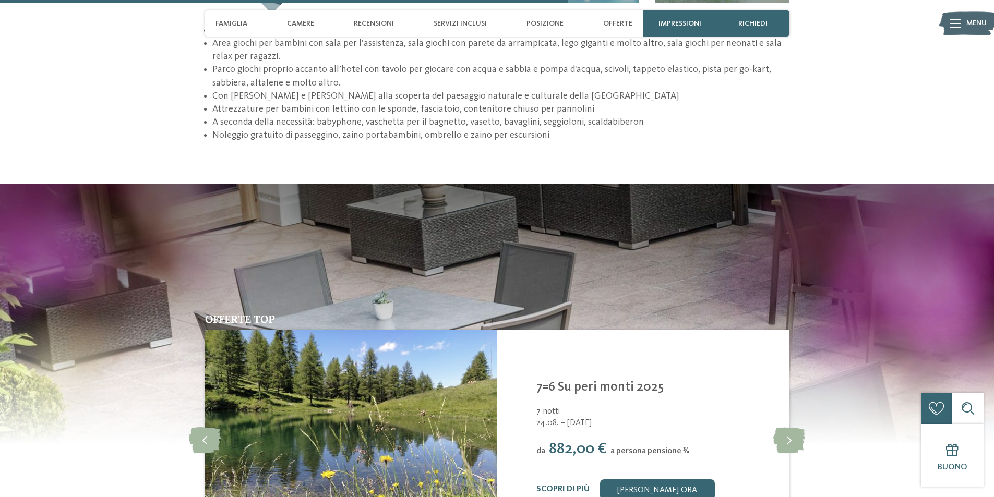
scroll to position [1881, 0]
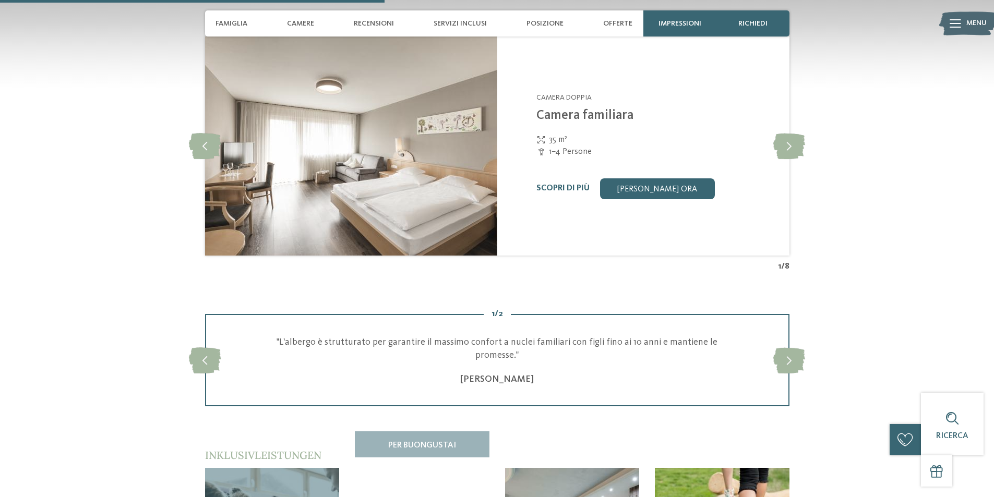
scroll to position [1307, 0]
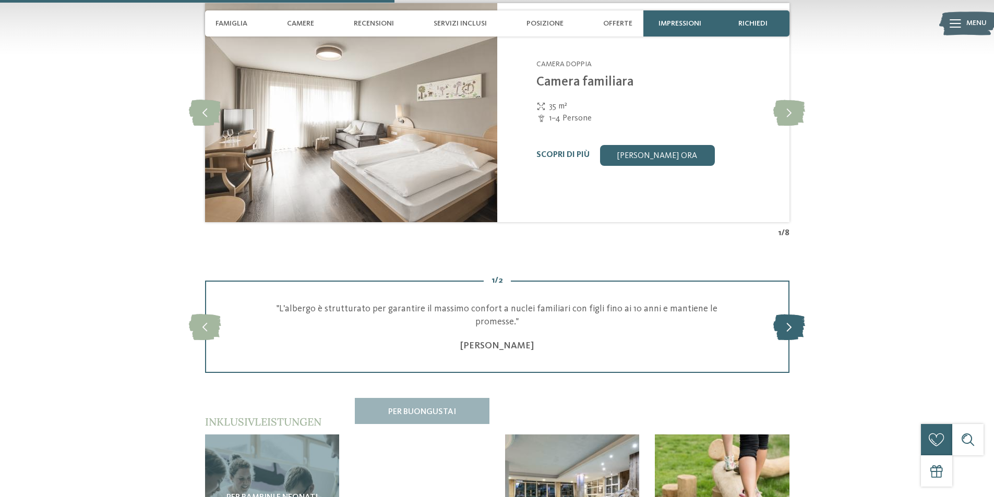
click at [781, 314] on icon at bounding box center [789, 327] width 32 height 26
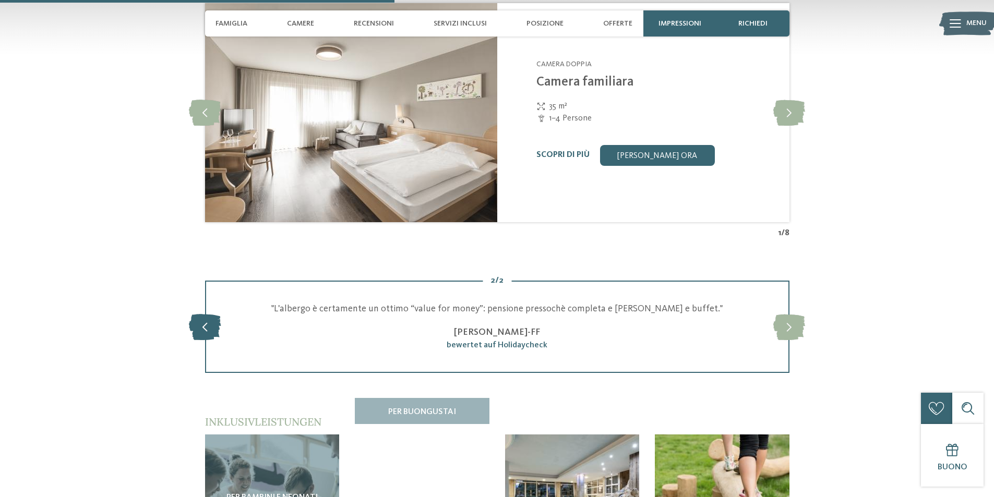
click at [196, 314] on icon at bounding box center [205, 327] width 32 height 26
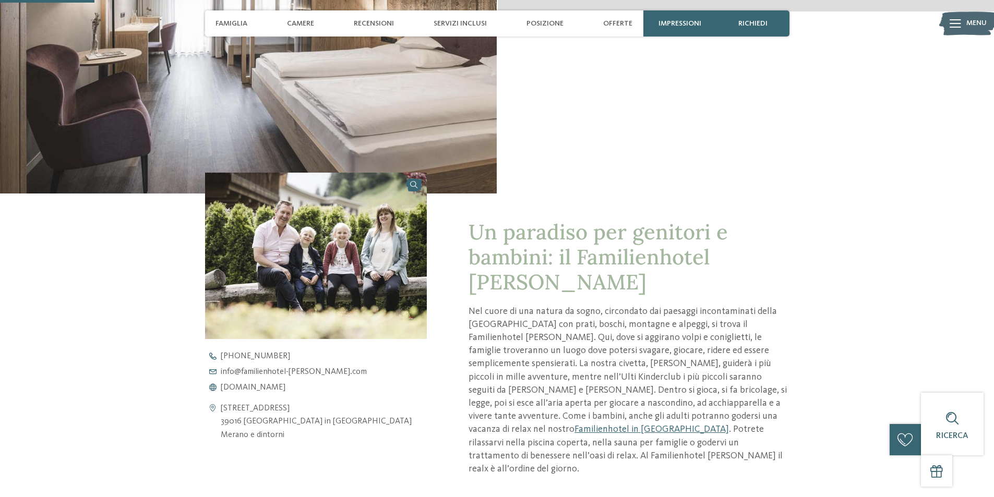
scroll to position [52, 0]
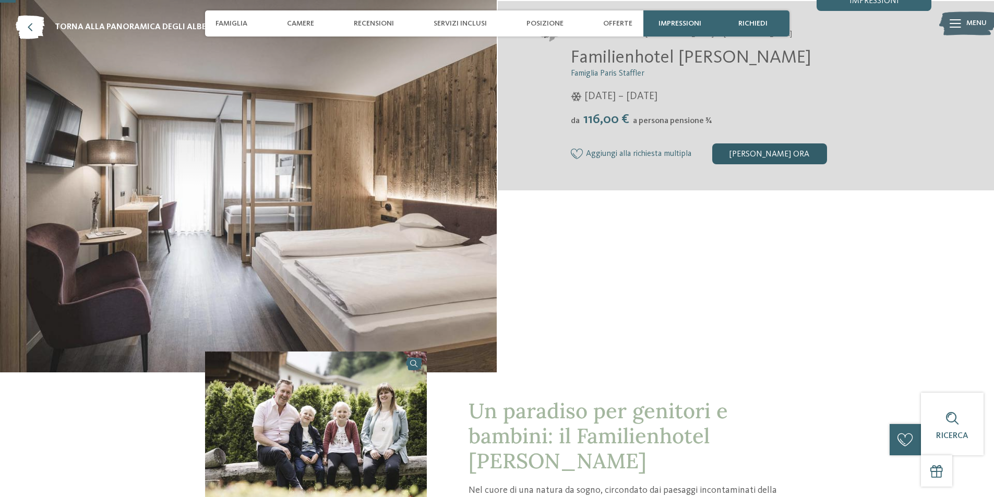
click at [754, 157] on div "[PERSON_NAME] ora" at bounding box center [769, 153] width 115 height 21
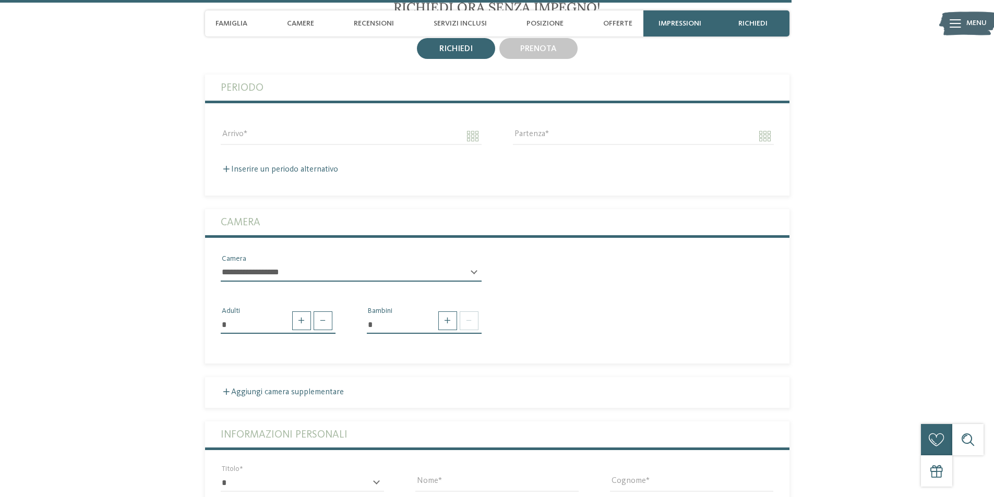
scroll to position [2456, 0]
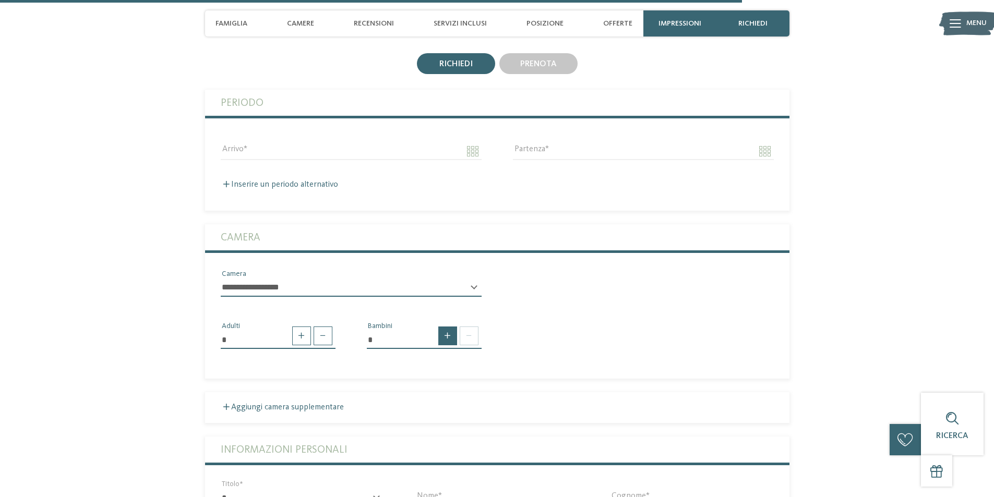
click at [453, 327] on span at bounding box center [447, 336] width 19 height 19
type input "*"
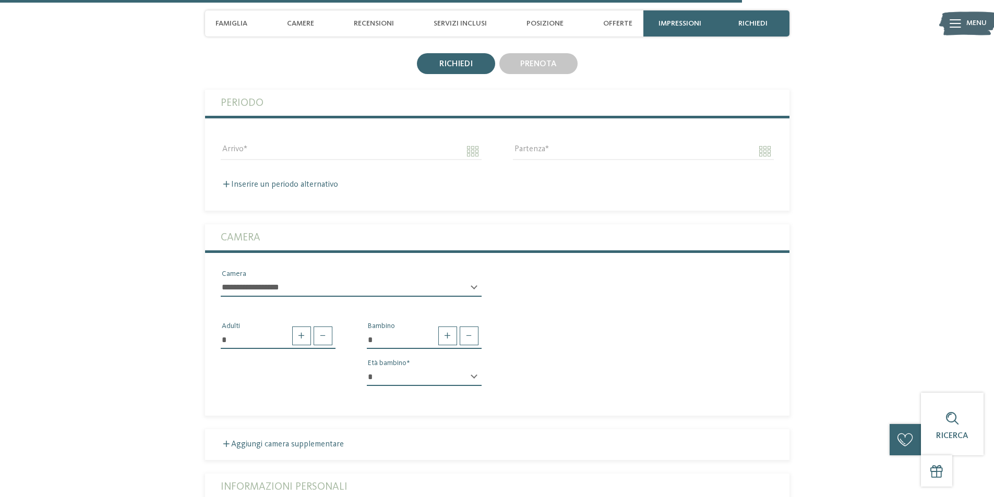
click at [467, 368] on select "* * * * * * * * * * * ** ** ** ** ** ** ** **" at bounding box center [424, 377] width 115 height 18
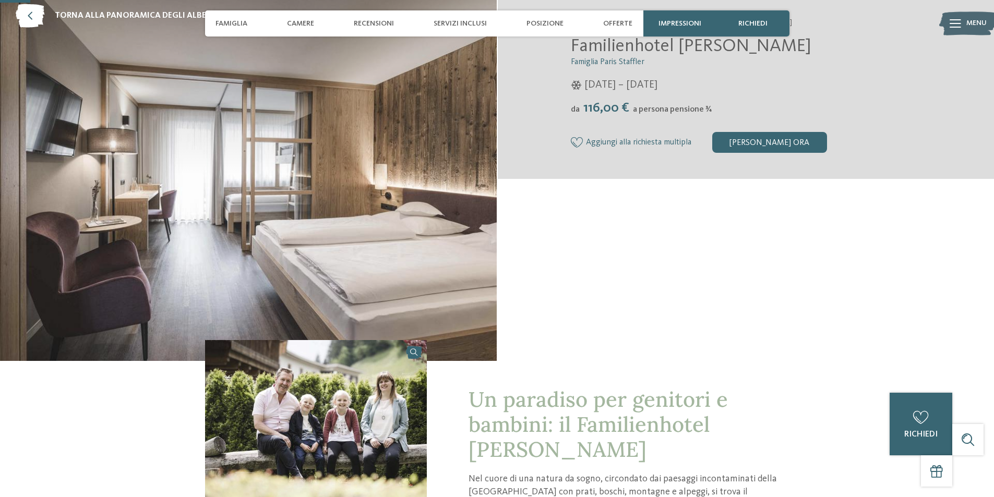
scroll to position [0, 0]
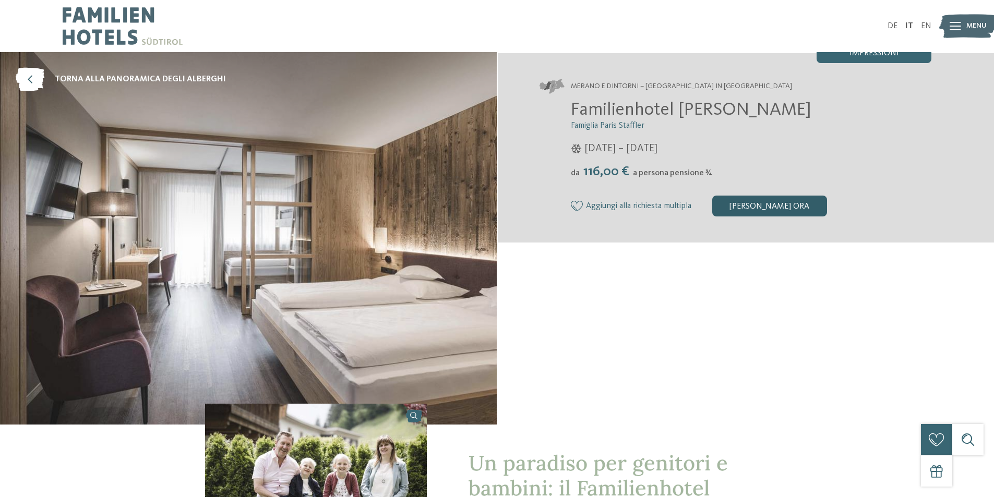
click at [748, 207] on div "[PERSON_NAME] ora" at bounding box center [769, 206] width 115 height 21
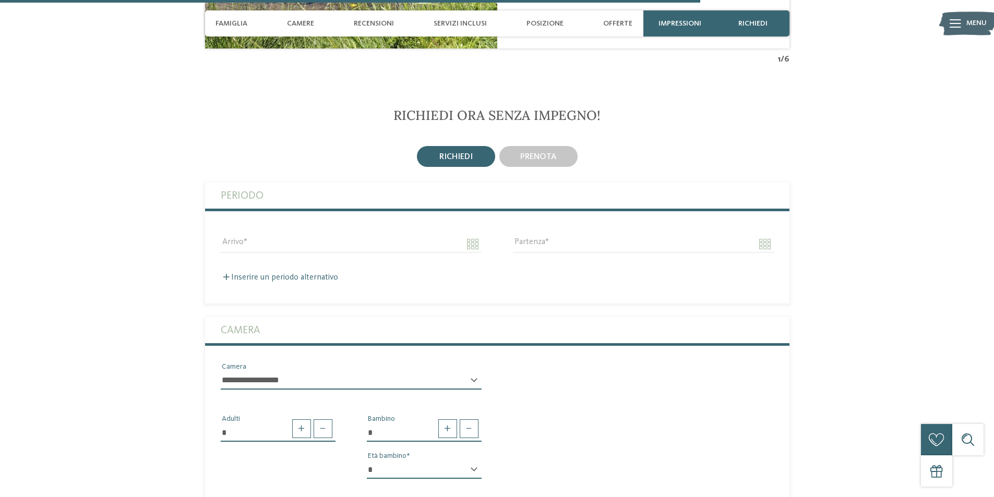
scroll to position [2366, 0]
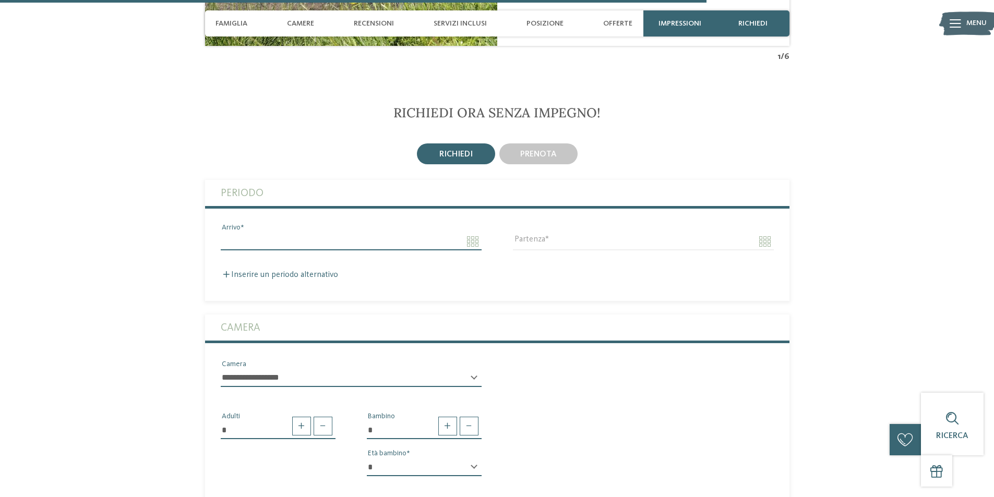
click at [472, 233] on input "Arrivo" at bounding box center [351, 242] width 261 height 18
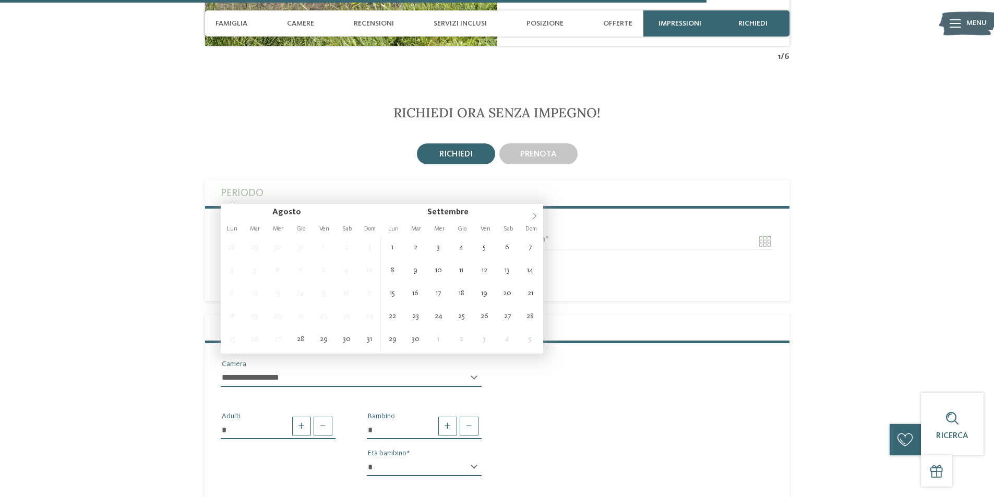
click at [532, 214] on icon at bounding box center [534, 215] width 7 height 7
type input "****"
click at [532, 214] on icon at bounding box center [534, 215] width 7 height 7
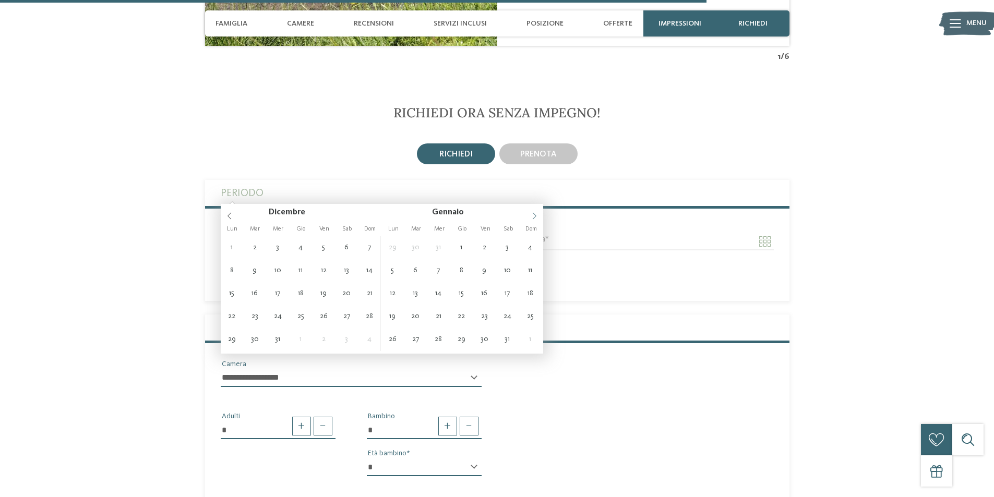
type input "****"
click at [532, 214] on icon at bounding box center [534, 215] width 7 height 7
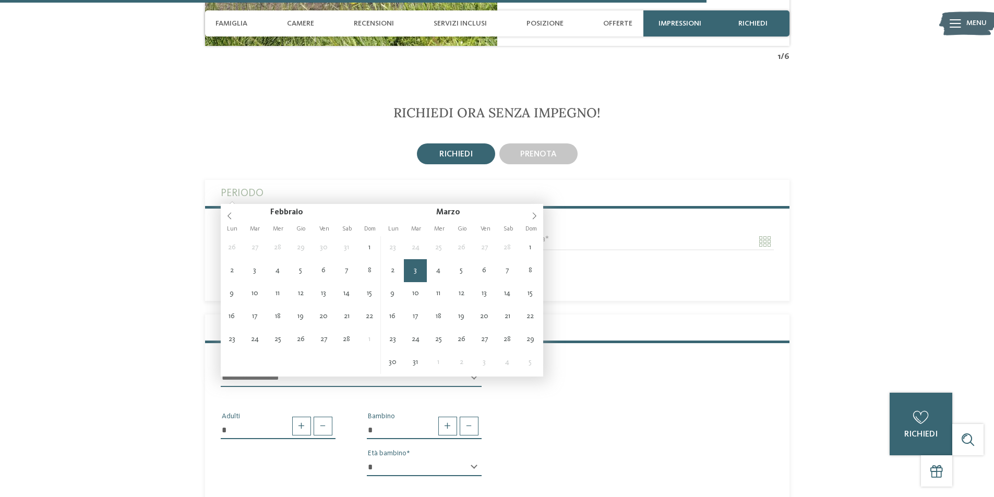
type input "**********"
type input "****"
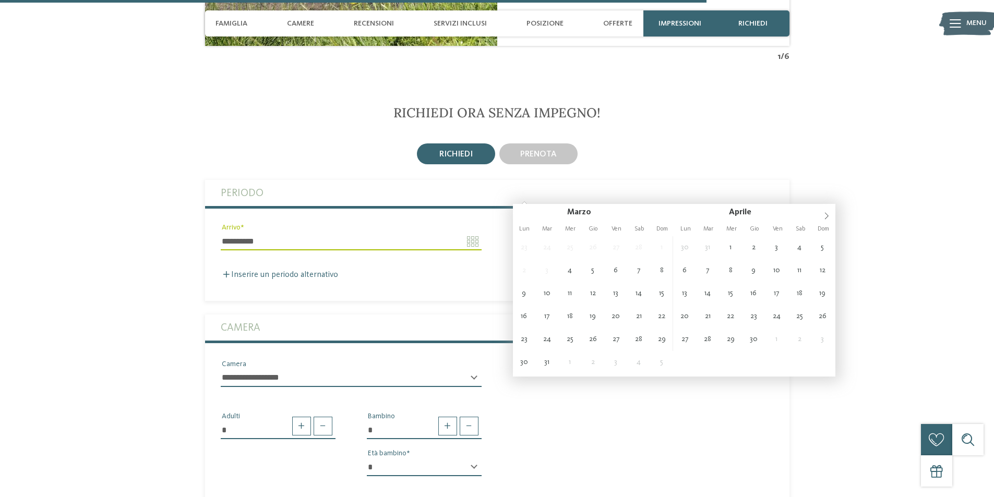
click at [551, 222] on div "Partenza" at bounding box center [643, 241] width 292 height 38
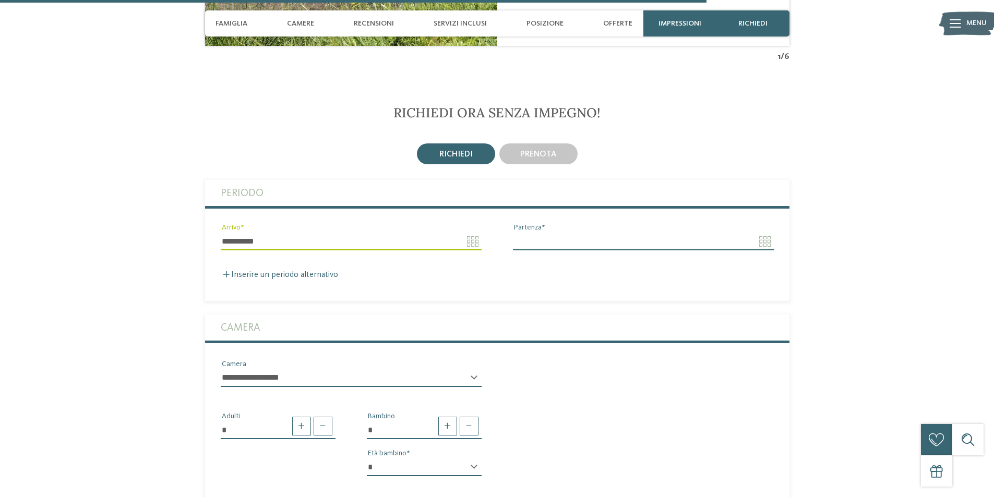
click at [549, 233] on input "Partenza" at bounding box center [643, 242] width 261 height 18
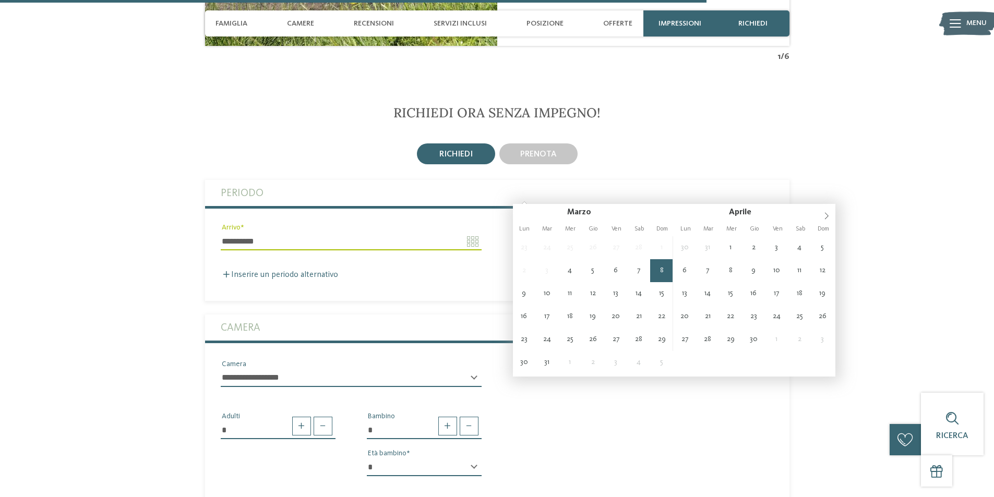
type input "**********"
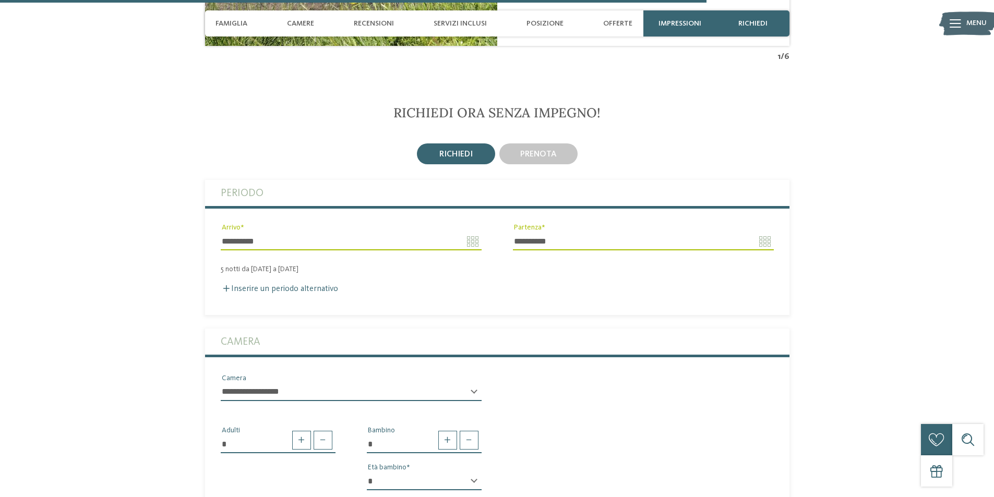
click at [390, 383] on select "**********" at bounding box center [351, 392] width 261 height 18
select select "*****"
click at [221, 383] on select "**********" at bounding box center [351, 392] width 261 height 18
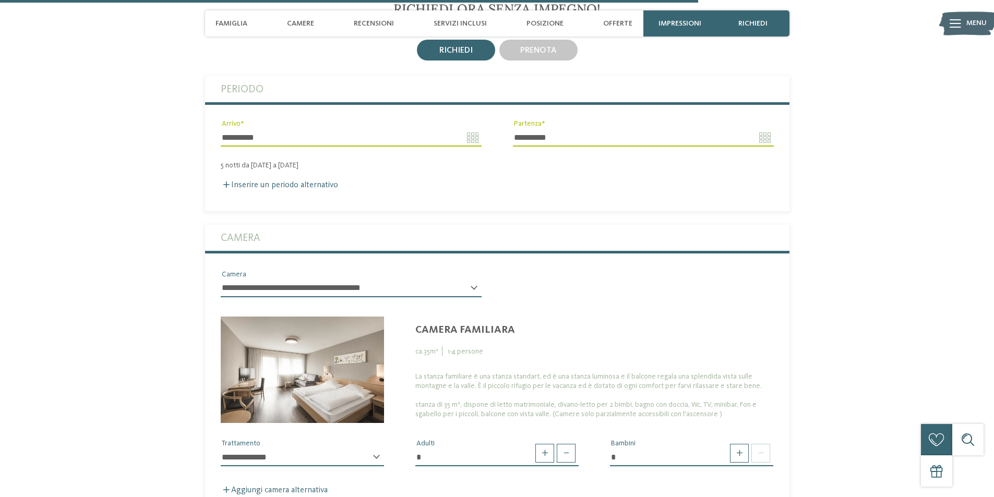
scroll to position [2470, 0]
click at [436, 279] on select "**********" at bounding box center [351, 288] width 261 height 18
select select
click at [221, 279] on select "**********" at bounding box center [351, 288] width 261 height 18
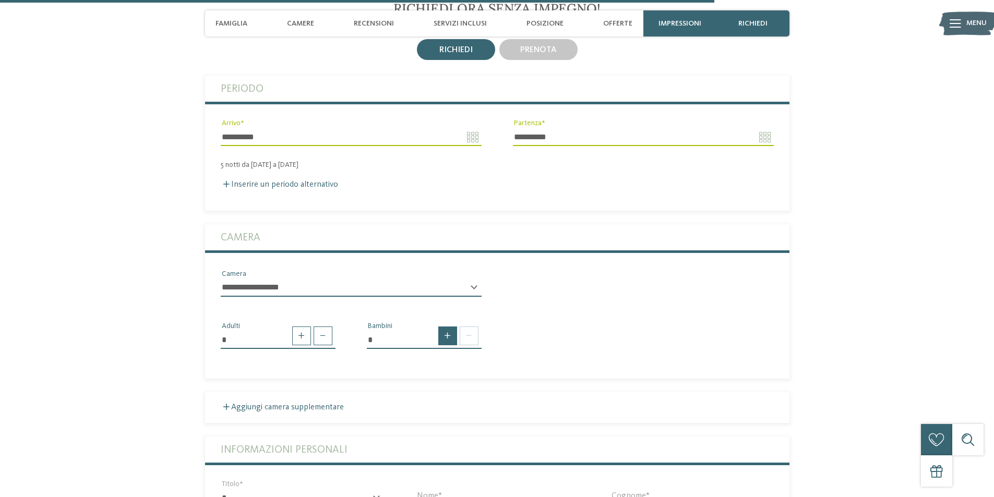
click at [445, 327] on span at bounding box center [447, 336] width 19 height 19
type input "*"
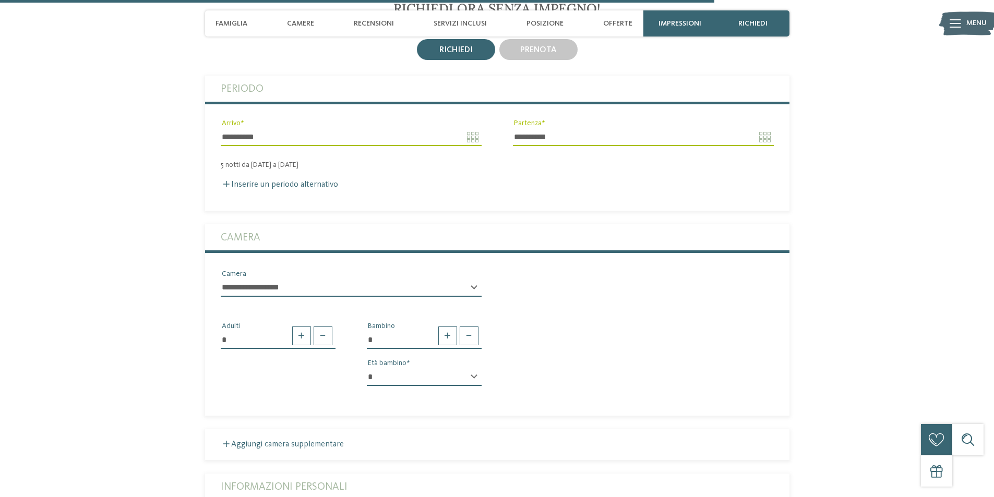
click at [473, 368] on div "* * * * * * * * * * * ** ** ** ** ** ** ** ** Età bambino" at bounding box center [424, 381] width 115 height 27
click at [475, 368] on select "* * * * * * * * * * * ** ** ** ** ** ** ** **" at bounding box center [424, 377] width 115 height 18
select select "*"
click at [367, 368] on select "* * * * * * * * * * * ** ** ** ** ** ** ** **" at bounding box center [424, 377] width 115 height 18
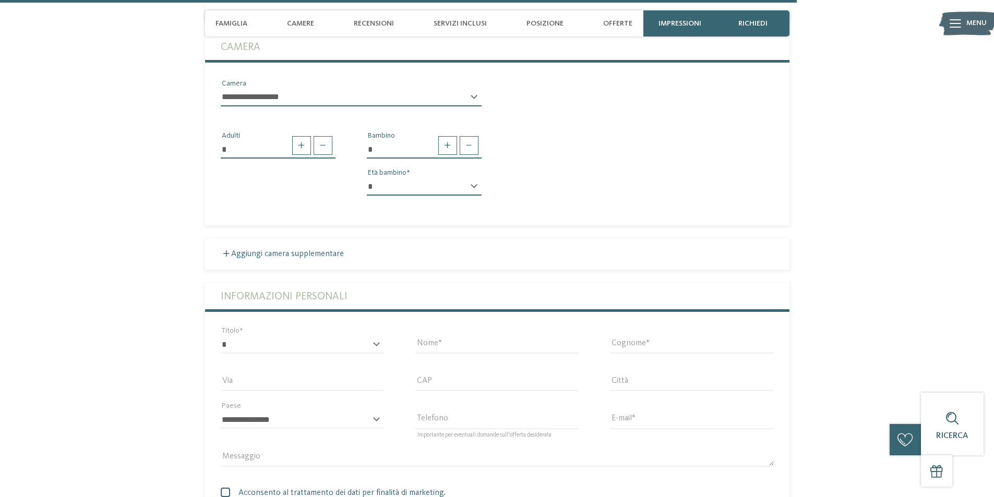
scroll to position [2679, 0]
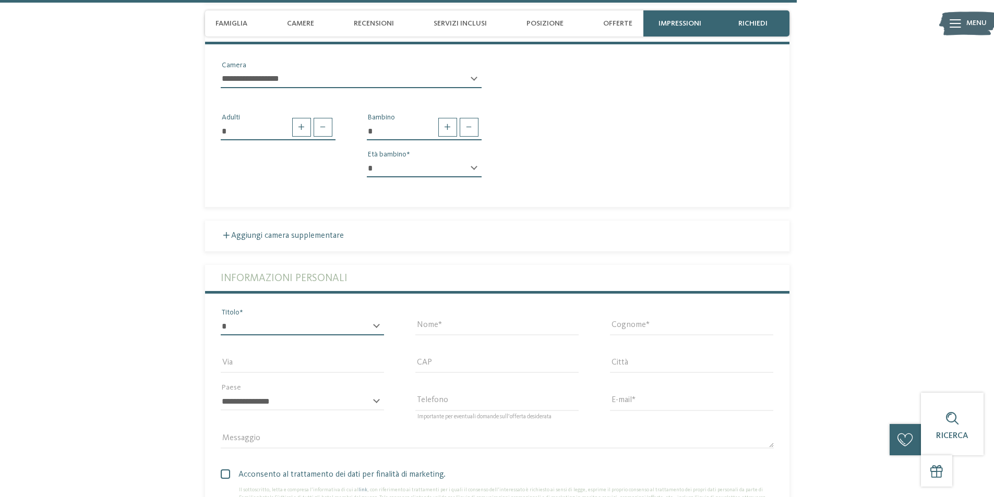
click at [276, 318] on select "* ****** ******* ******** ******" at bounding box center [302, 327] width 163 height 18
select select "*"
click at [221, 318] on select "* ****** ******* ******** ******" at bounding box center [302, 327] width 163 height 18
click at [468, 318] on input "Nome" at bounding box center [496, 327] width 163 height 18
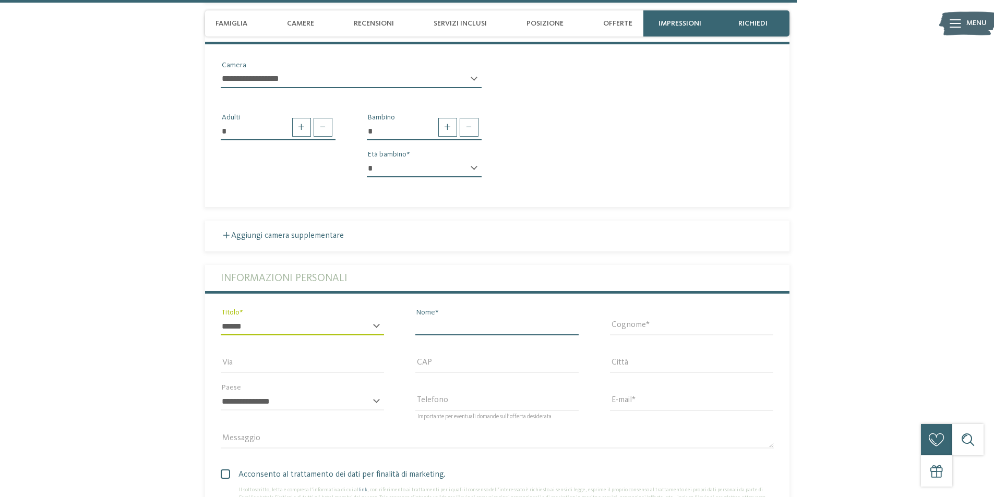
type input "********"
type input "**********"
type input "*****"
type input "*******"
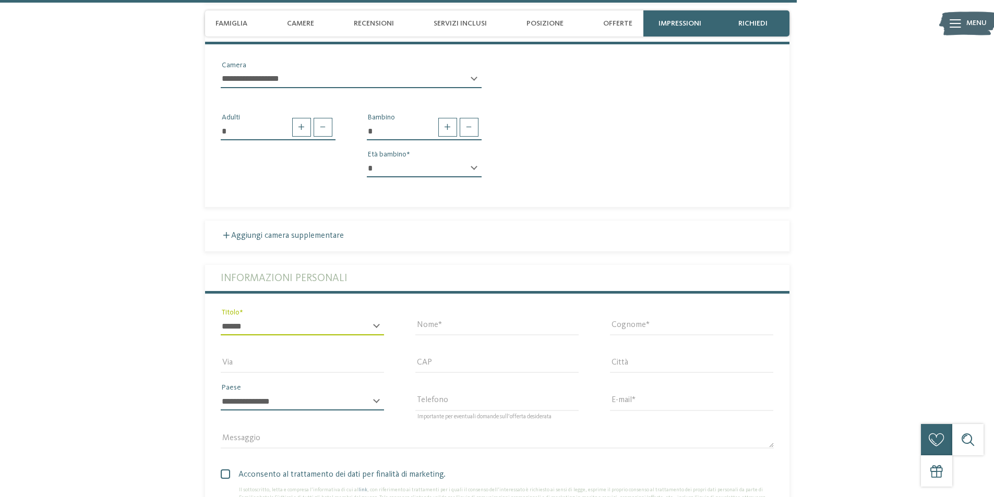
select select "**"
type input "**********"
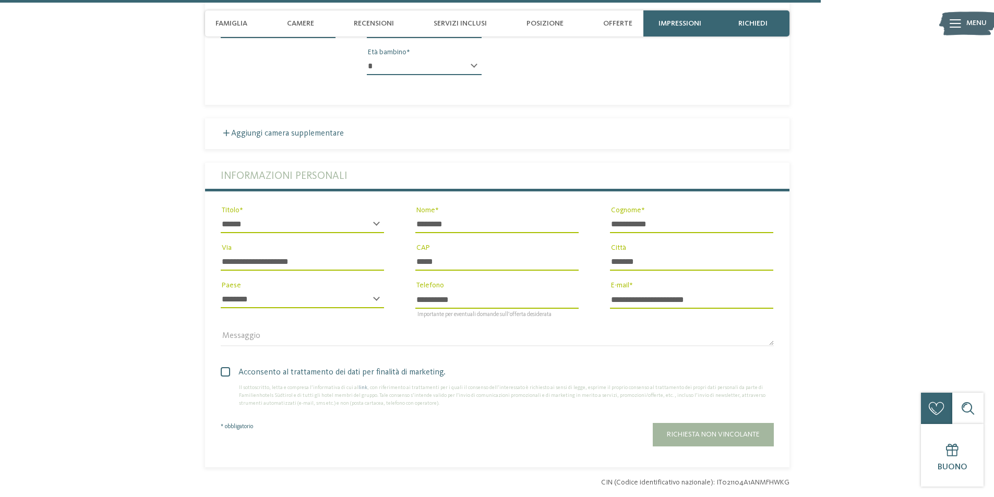
scroll to position [2783, 0]
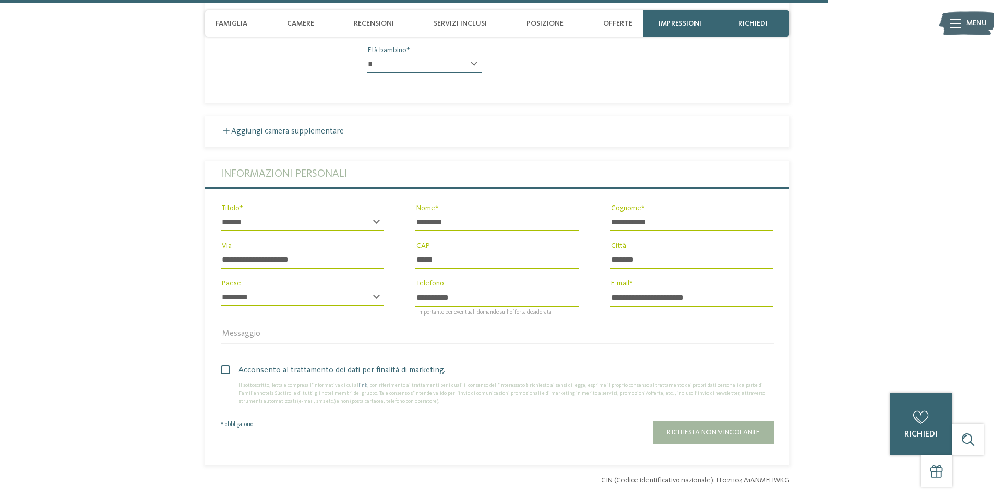
click at [225, 365] on span at bounding box center [225, 369] width 9 height 9
click at [364, 327] on textarea "Messaggio" at bounding box center [497, 336] width 553 height 18
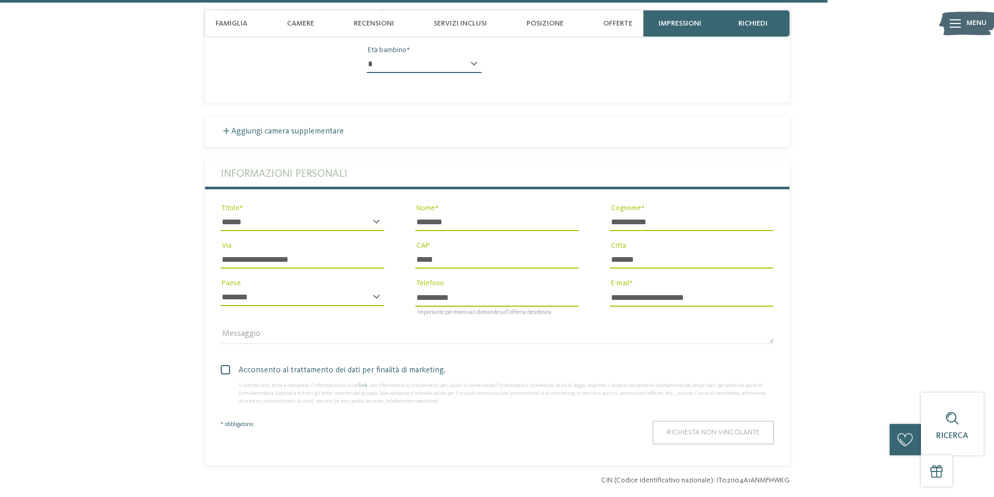
click at [733, 429] on span "Richiesta non vincolante" at bounding box center [713, 432] width 93 height 7
